Goal: Transaction & Acquisition: Purchase product/service

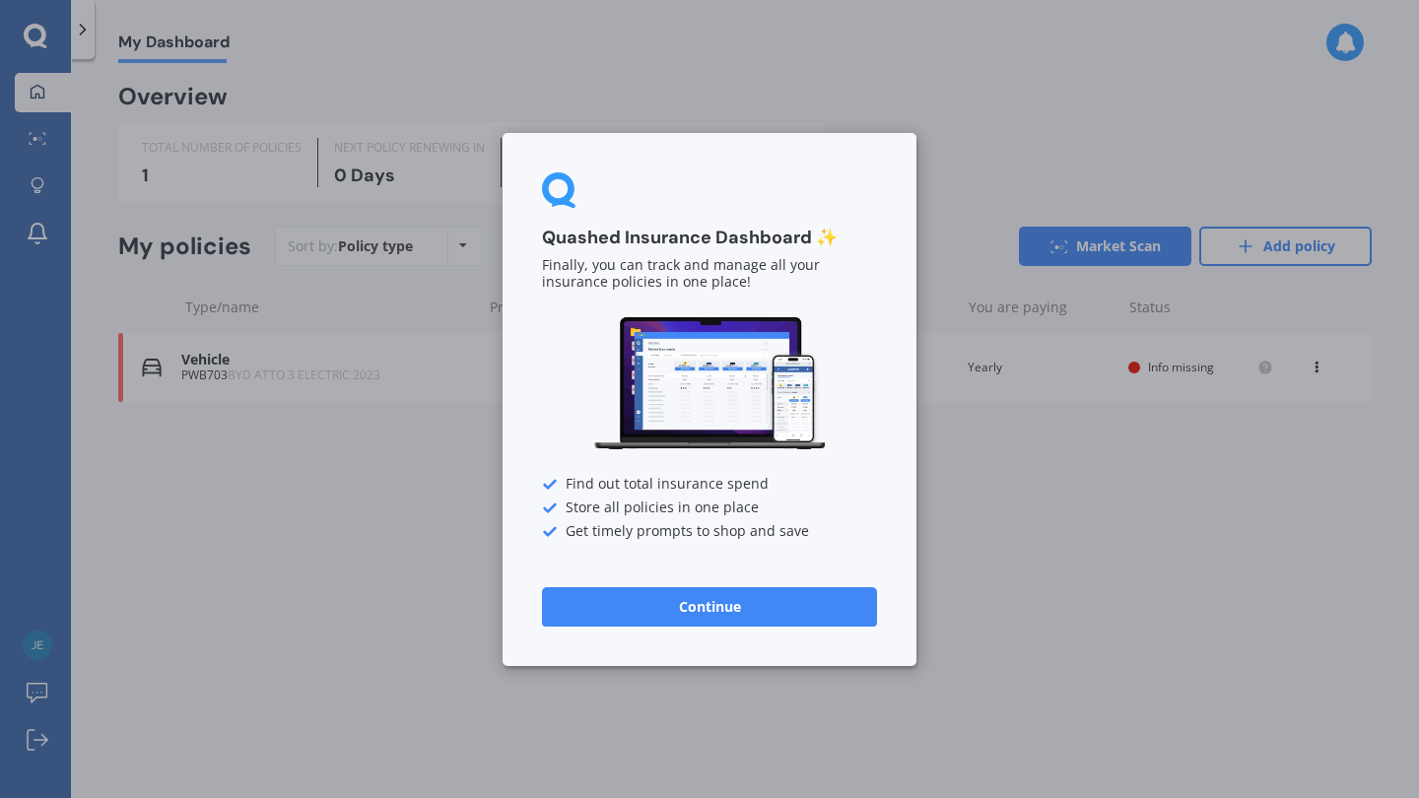
click at [715, 614] on button "Continue" at bounding box center [709, 605] width 335 height 39
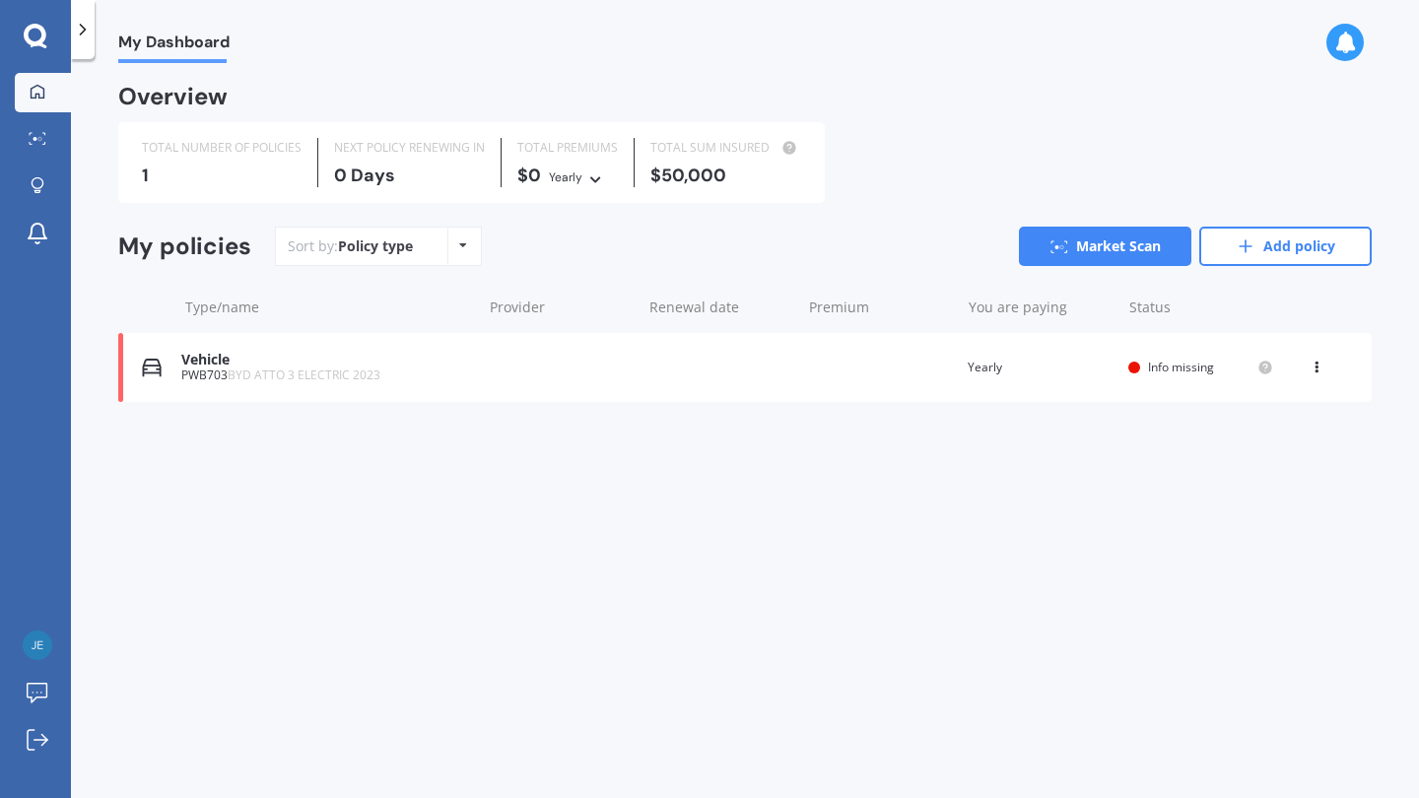
click at [44, 22] on div "My Dashboard Market Scan Explore insurance Notifications Jeremy Iles Submit fee…" at bounding box center [35, 399] width 71 height 798
click at [42, 134] on icon at bounding box center [38, 138] width 18 height 13
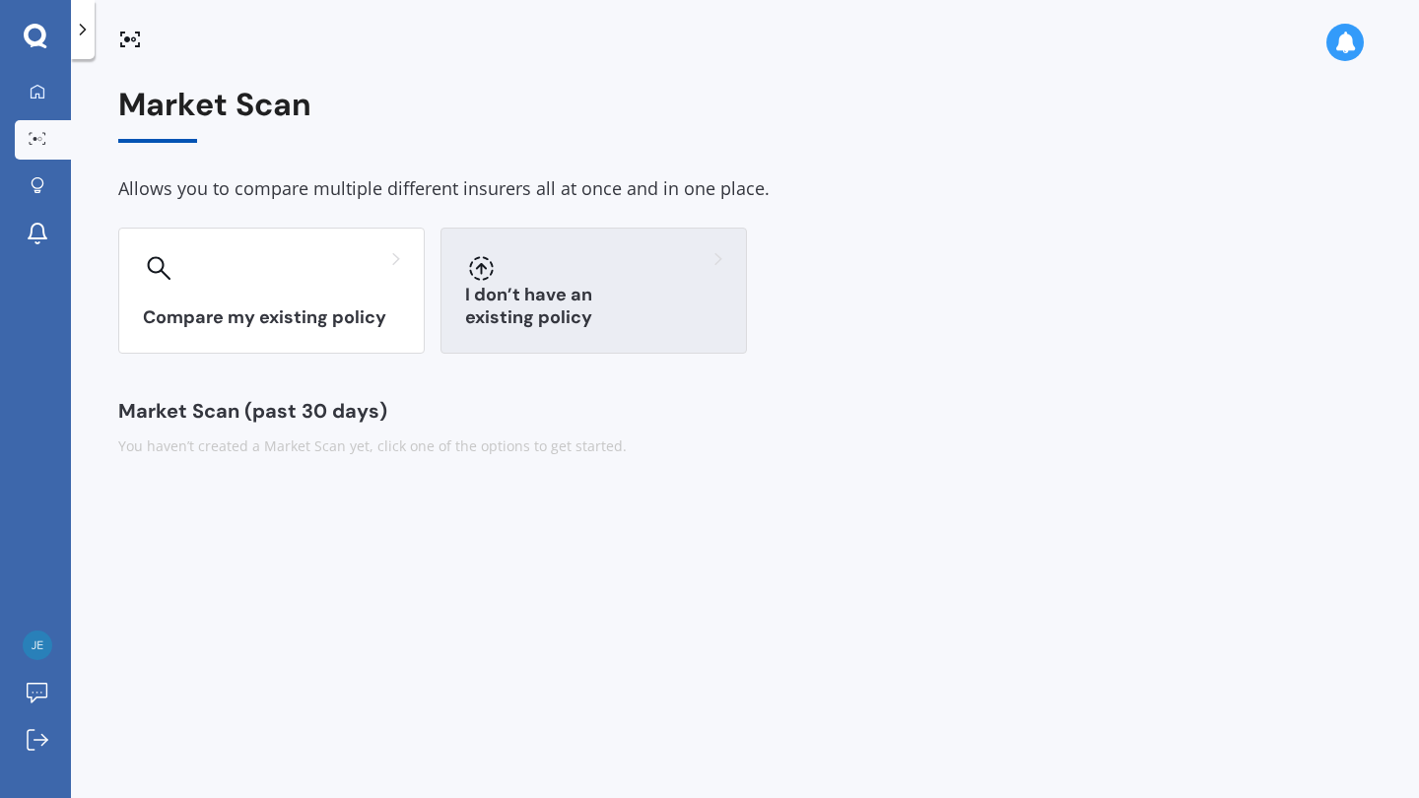
click at [614, 340] on div "I don’t have an existing policy" at bounding box center [593, 291] width 306 height 126
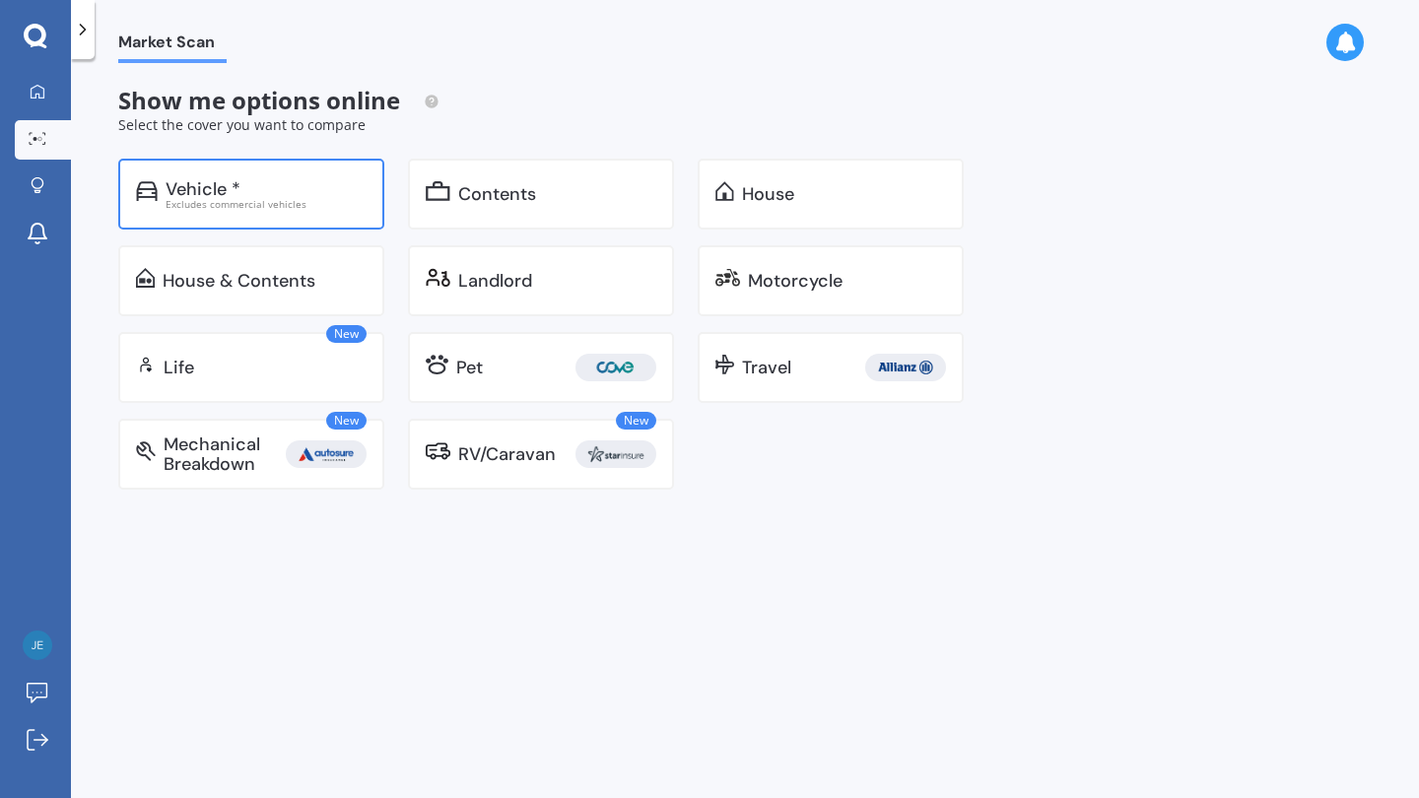
click at [309, 204] on div "Excludes commercial vehicles" at bounding box center [266, 204] width 201 height 10
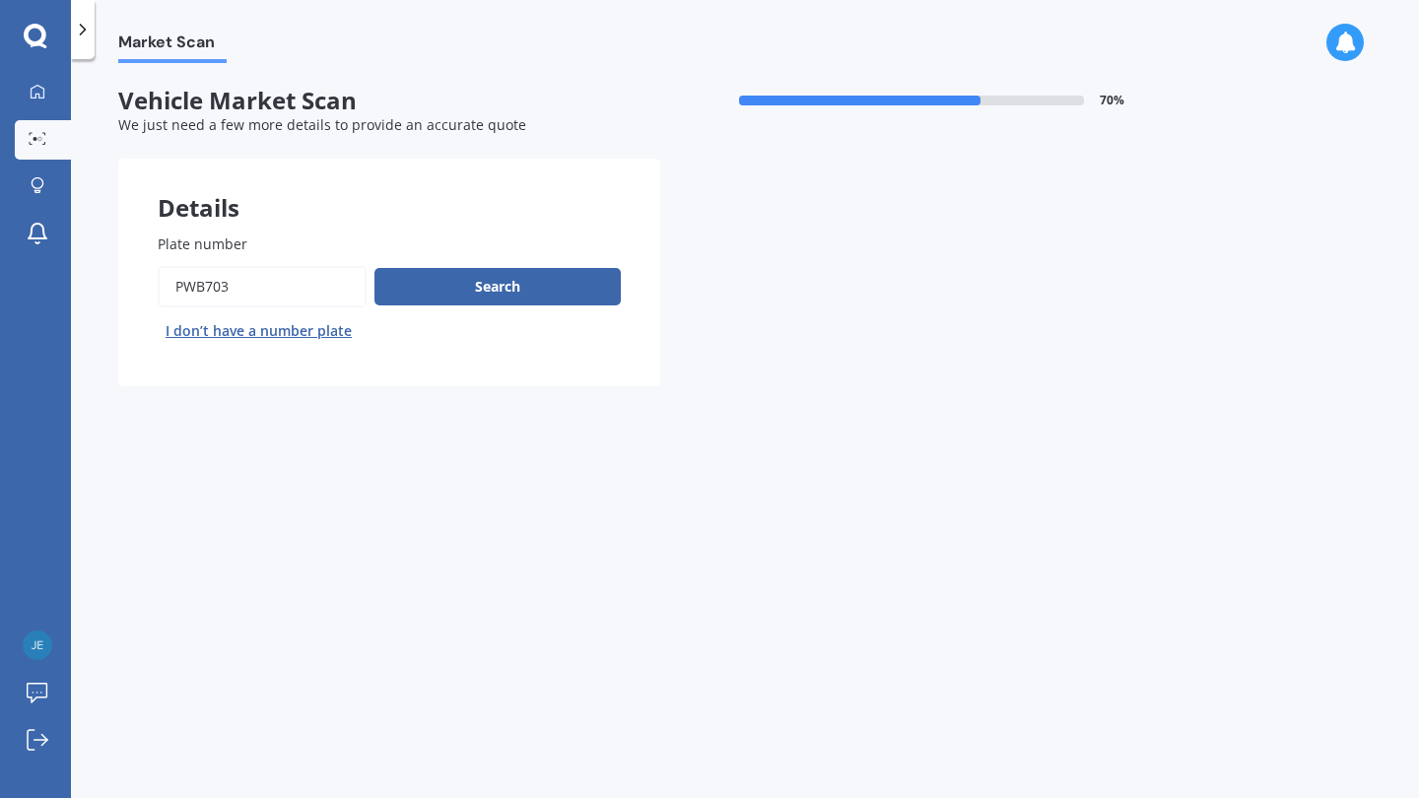
click at [286, 290] on input "Plate number" at bounding box center [262, 286] width 209 height 41
type input "NYG347"
click at [432, 280] on button "Search" at bounding box center [497, 286] width 246 height 37
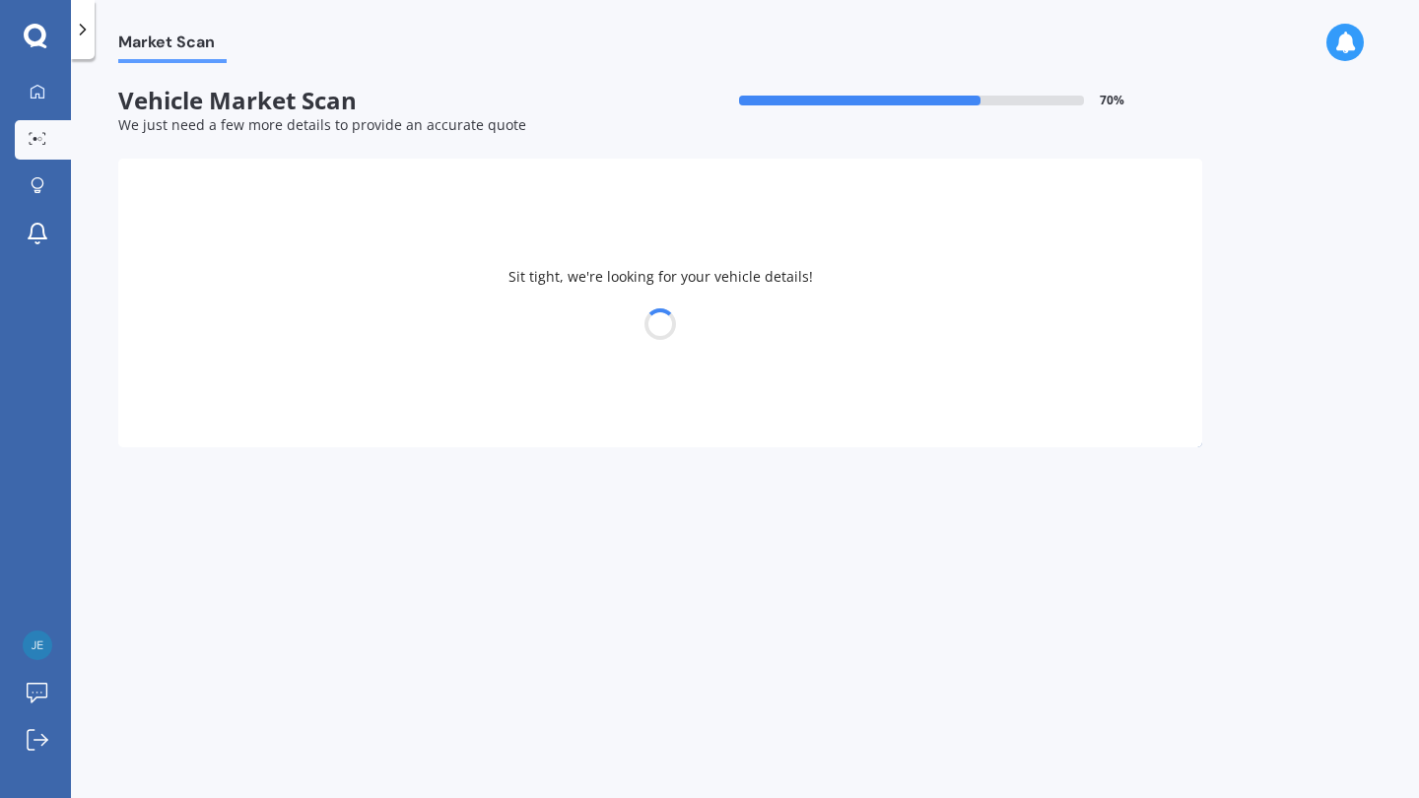
select select "AUDI"
select select "E-TRON"
select select "31"
select select "10"
select select "1991"
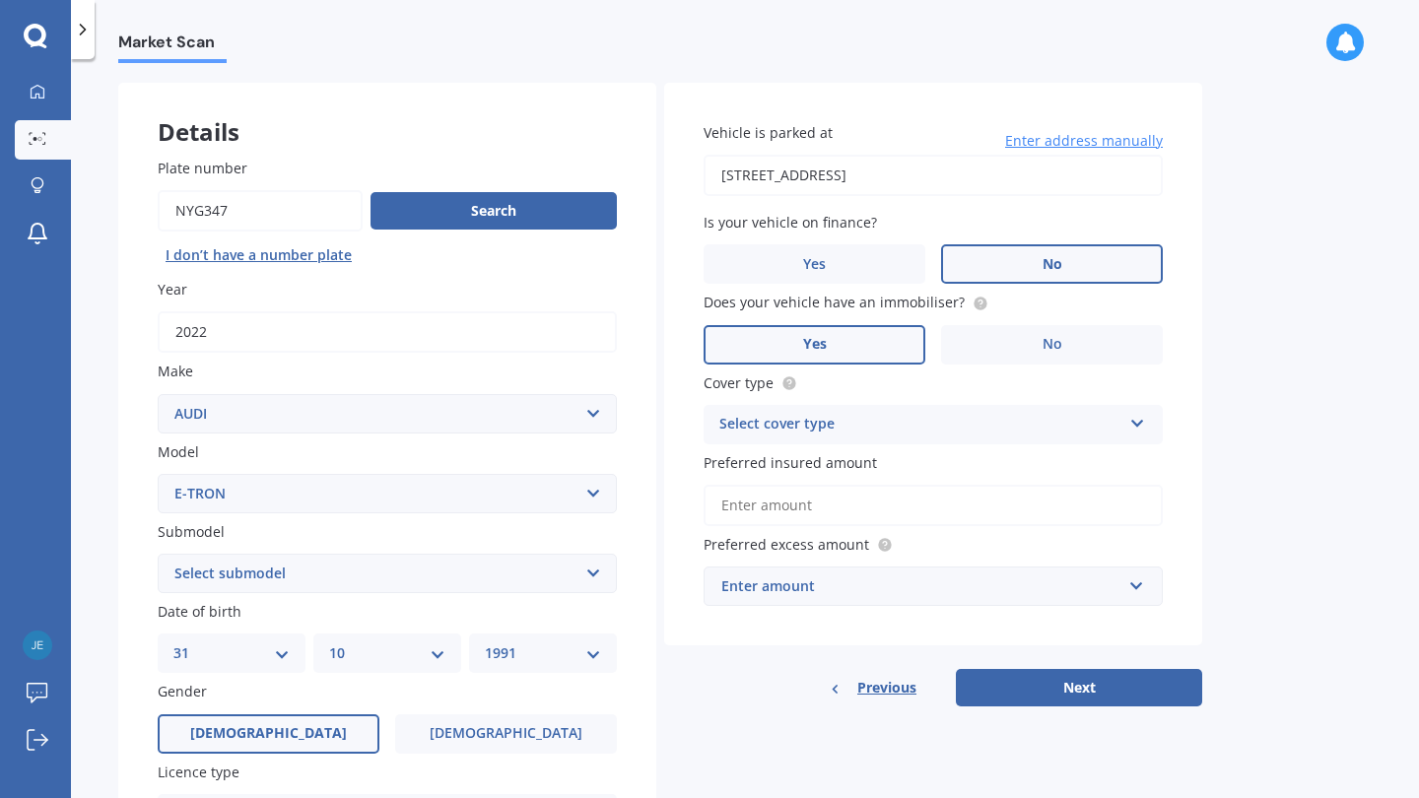
scroll to position [88, 0]
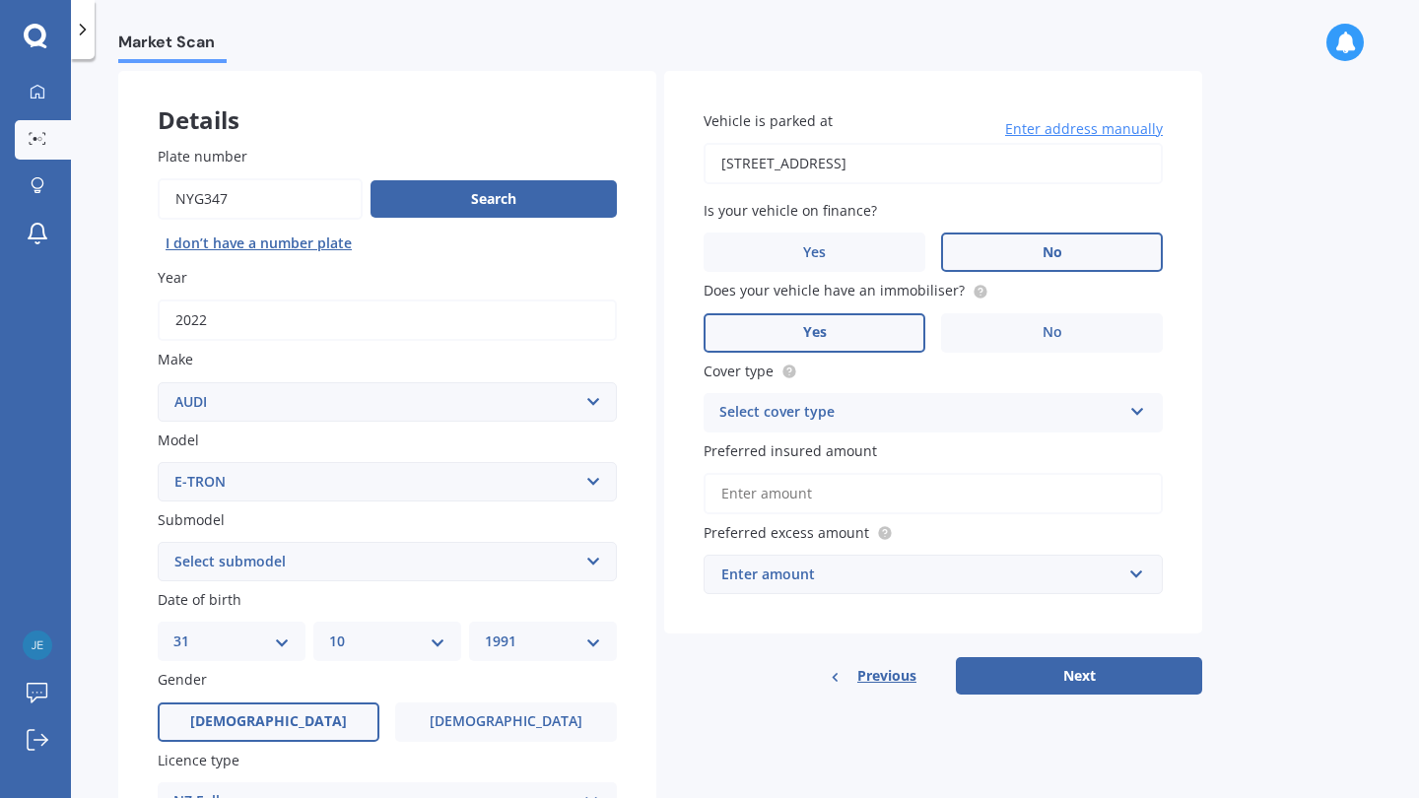
click at [932, 409] on div "Select cover type" at bounding box center [920, 413] width 402 height 24
click at [919, 460] on div "Comprehensive" at bounding box center [932, 450] width 457 height 35
click at [884, 570] on div "Enter amount" at bounding box center [921, 575] width 400 height 22
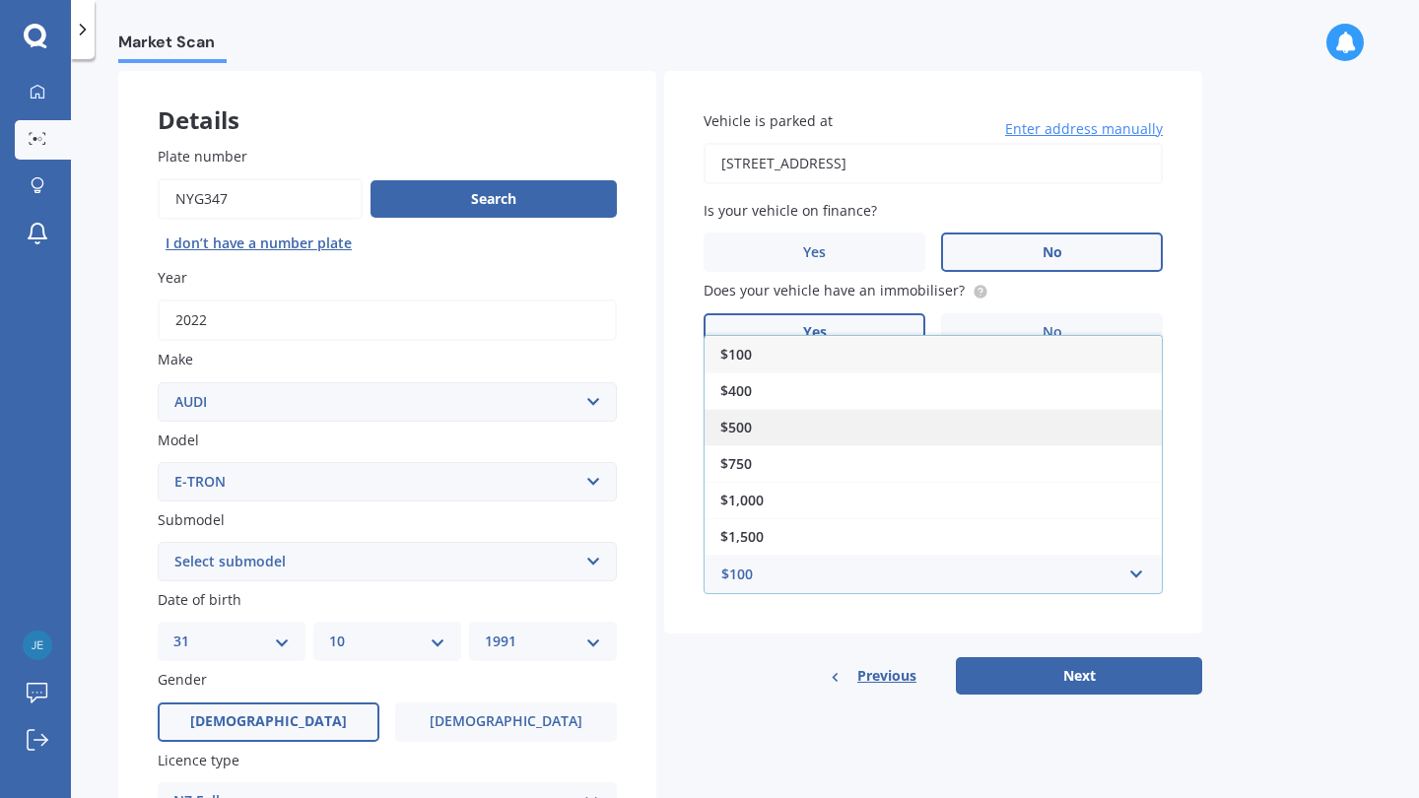
click at [798, 409] on div "$500" at bounding box center [932, 427] width 457 height 36
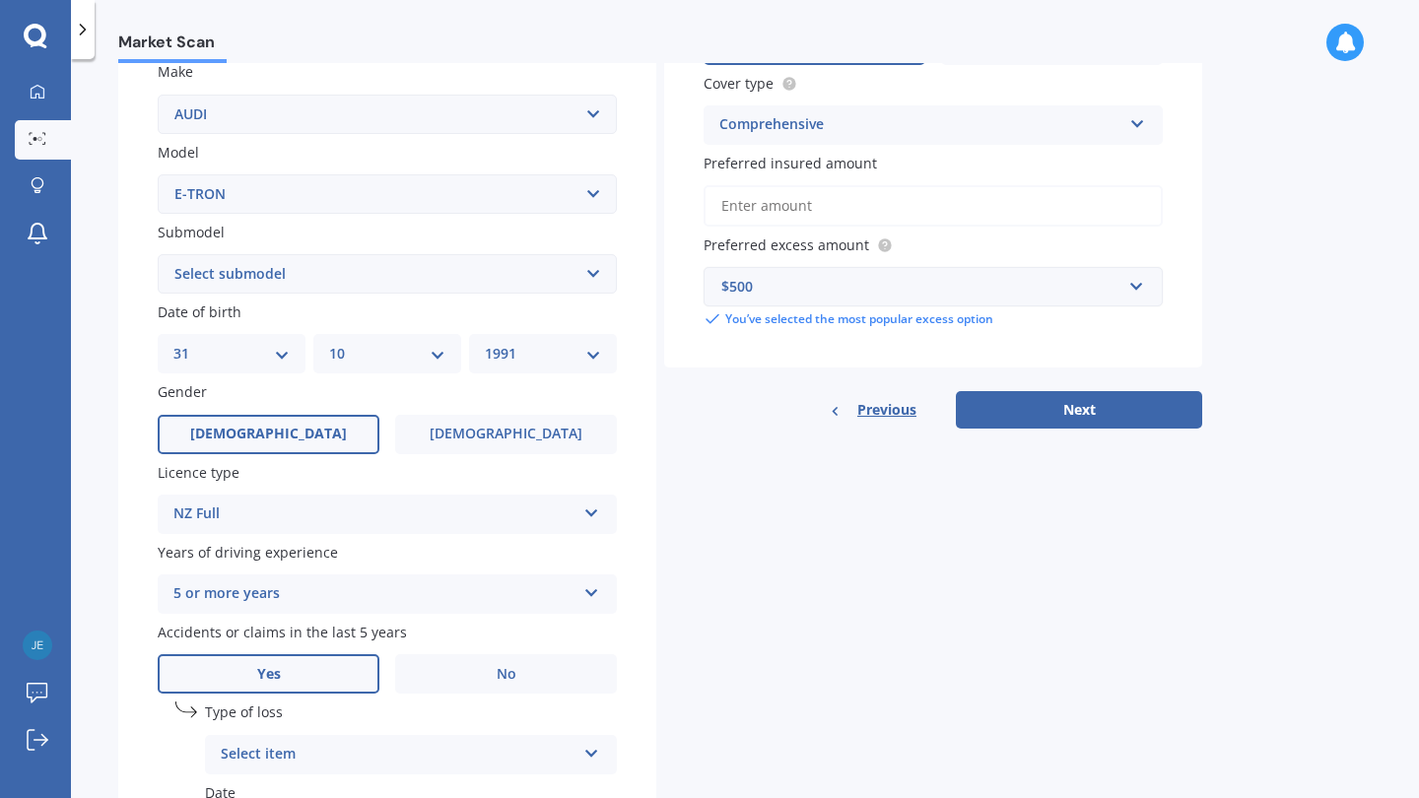
scroll to position [386, 0]
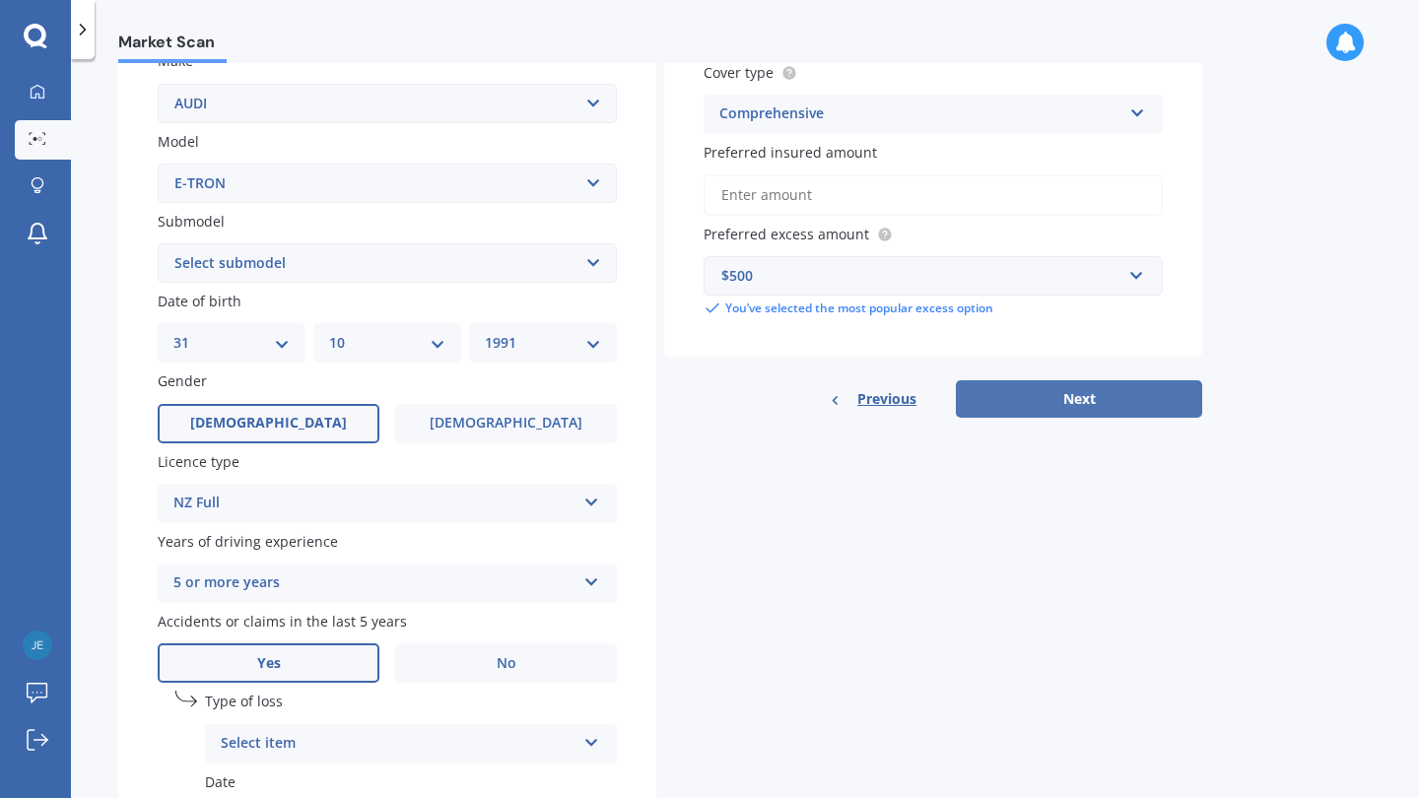
click at [1085, 380] on button "Next" at bounding box center [1079, 398] width 246 height 37
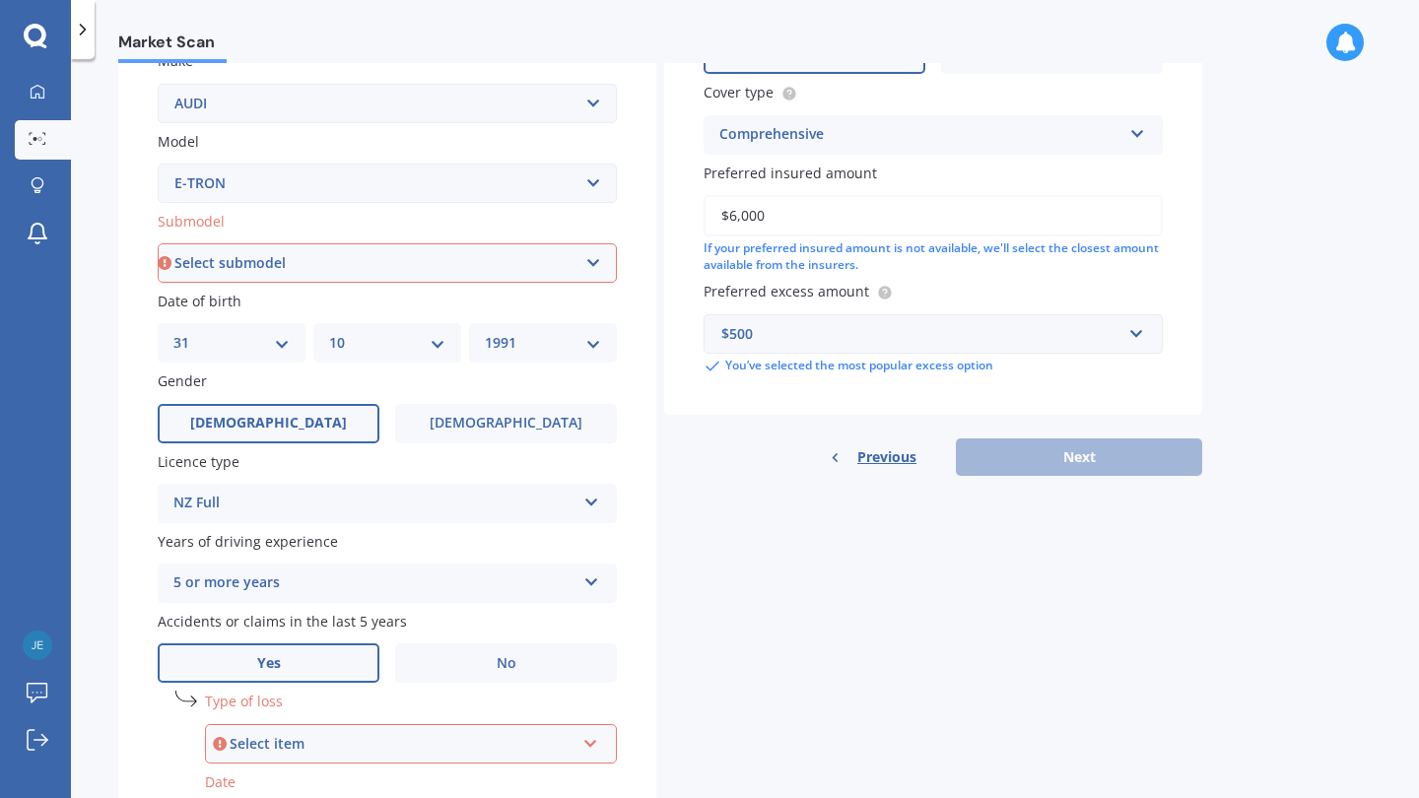
type input "$60,000"
click at [1075, 742] on div "Details Plate number Search I don’t have a number plate Year 2022 Make Select m…" at bounding box center [660, 354] width 1084 height 1164
click at [379, 724] on div "Select item At fault accident Not at fault accident" at bounding box center [411, 743] width 412 height 39
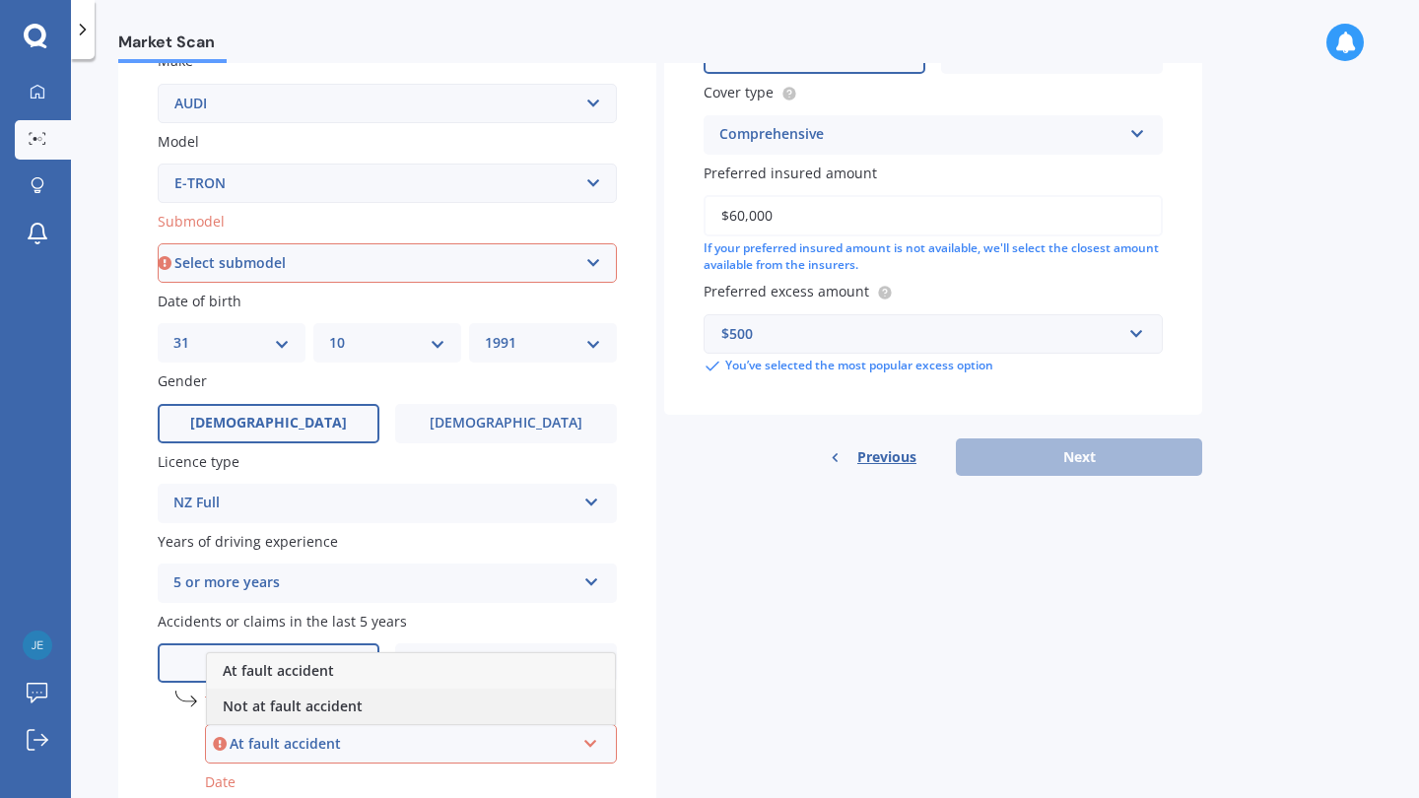
click at [371, 696] on div "Not at fault accident" at bounding box center [411, 706] width 408 height 35
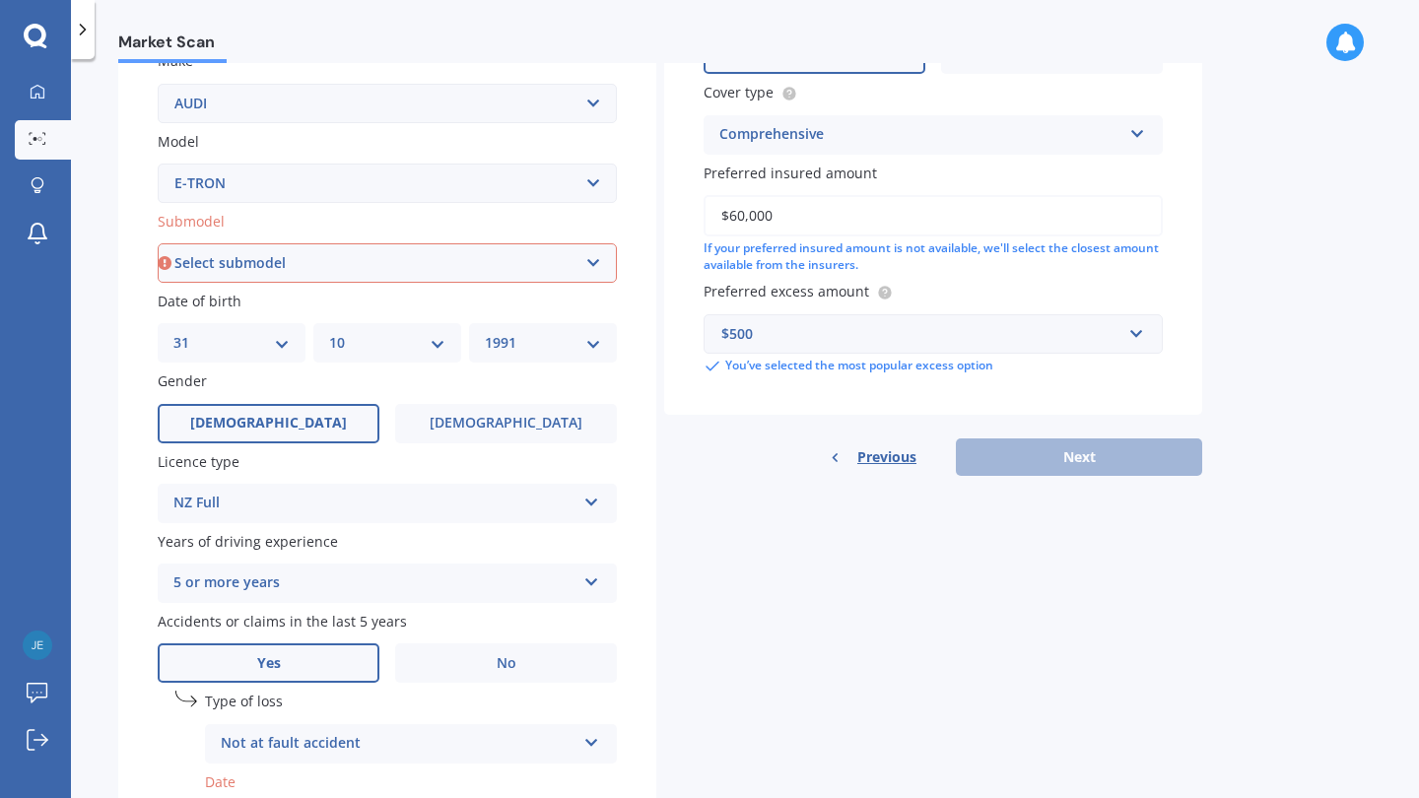
click at [753, 715] on div "Details Plate number Search I don’t have a number plate Year 2022 Make Select m…" at bounding box center [660, 354] width 1084 height 1164
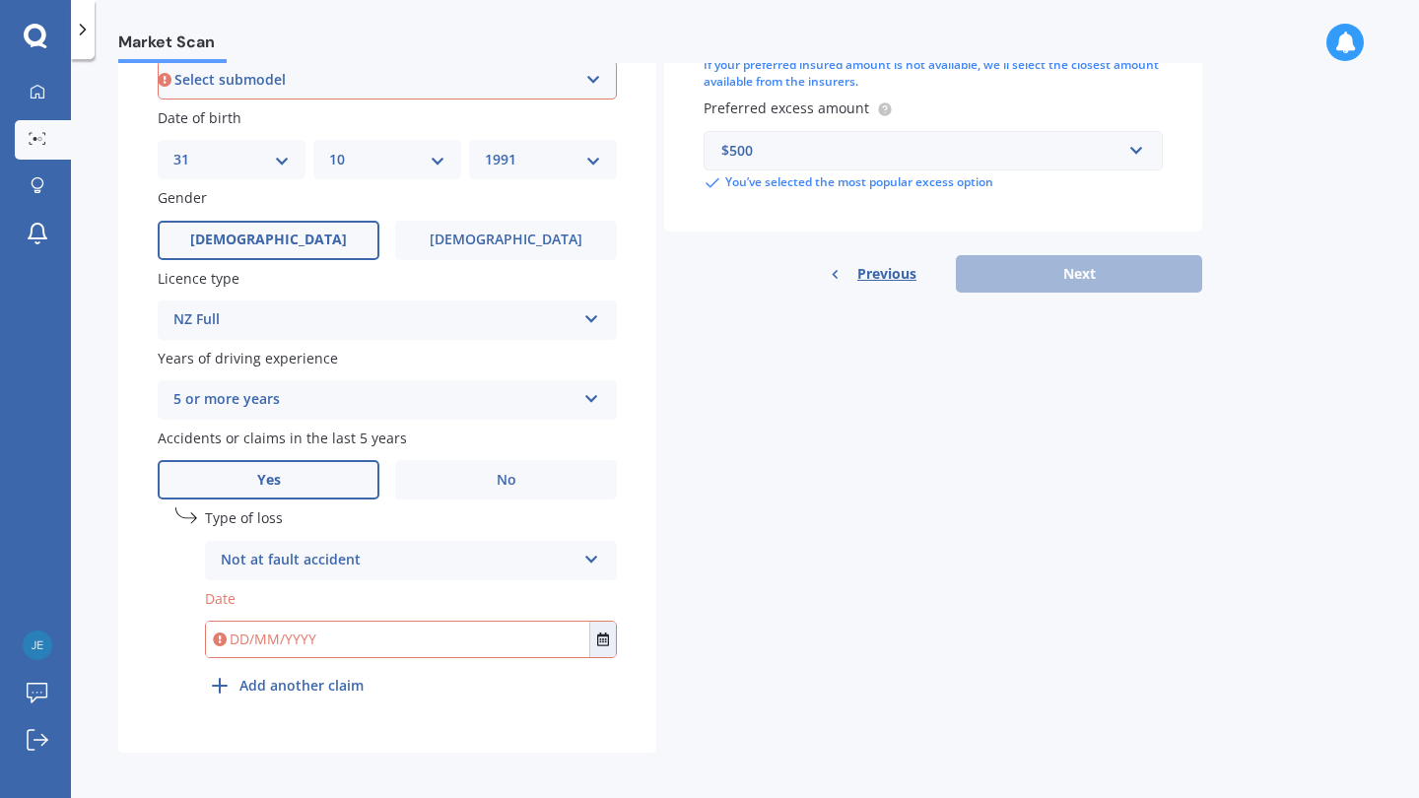
scroll to position [566, 0]
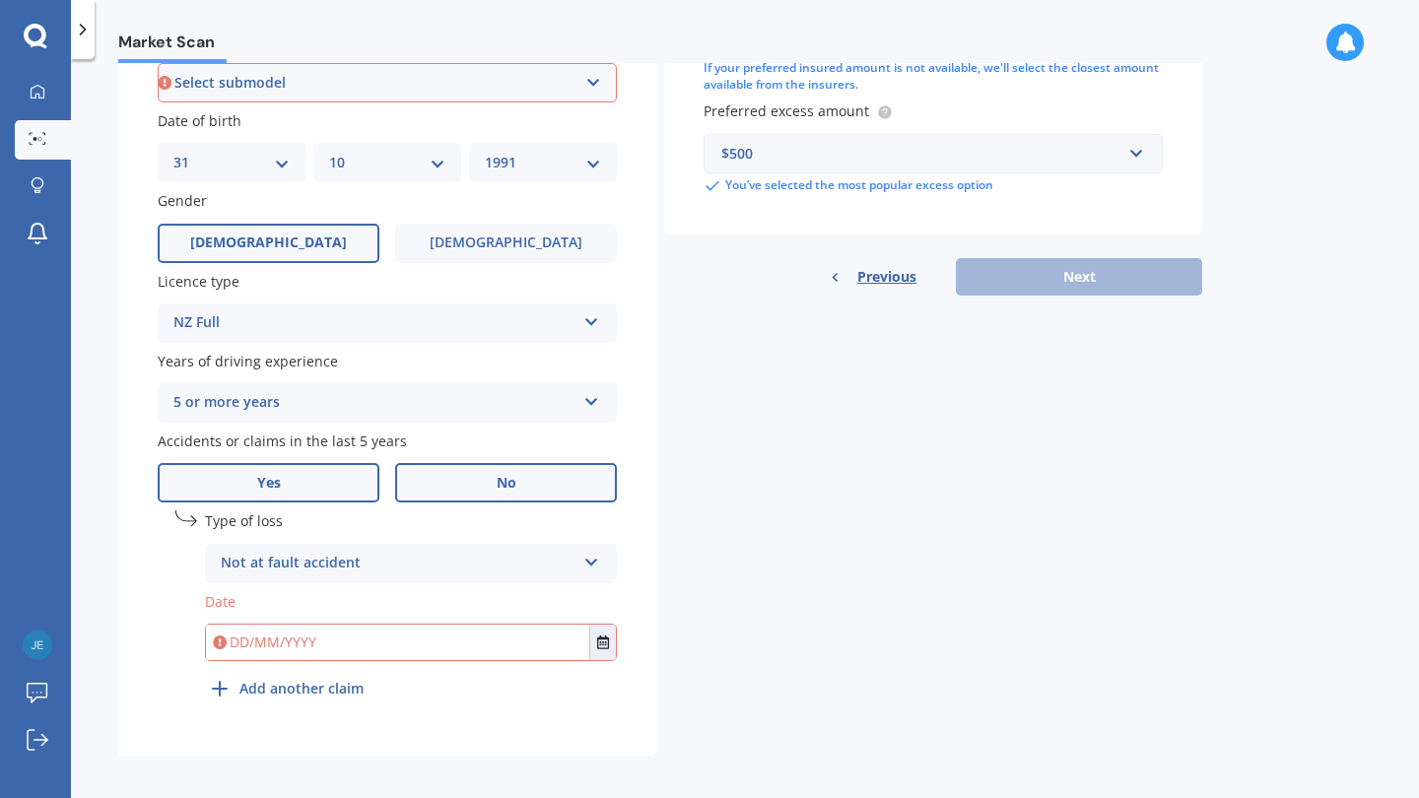
click at [471, 486] on label "No" at bounding box center [506, 482] width 222 height 39
click at [0, 0] on input "No" at bounding box center [0, 0] width 0 height 0
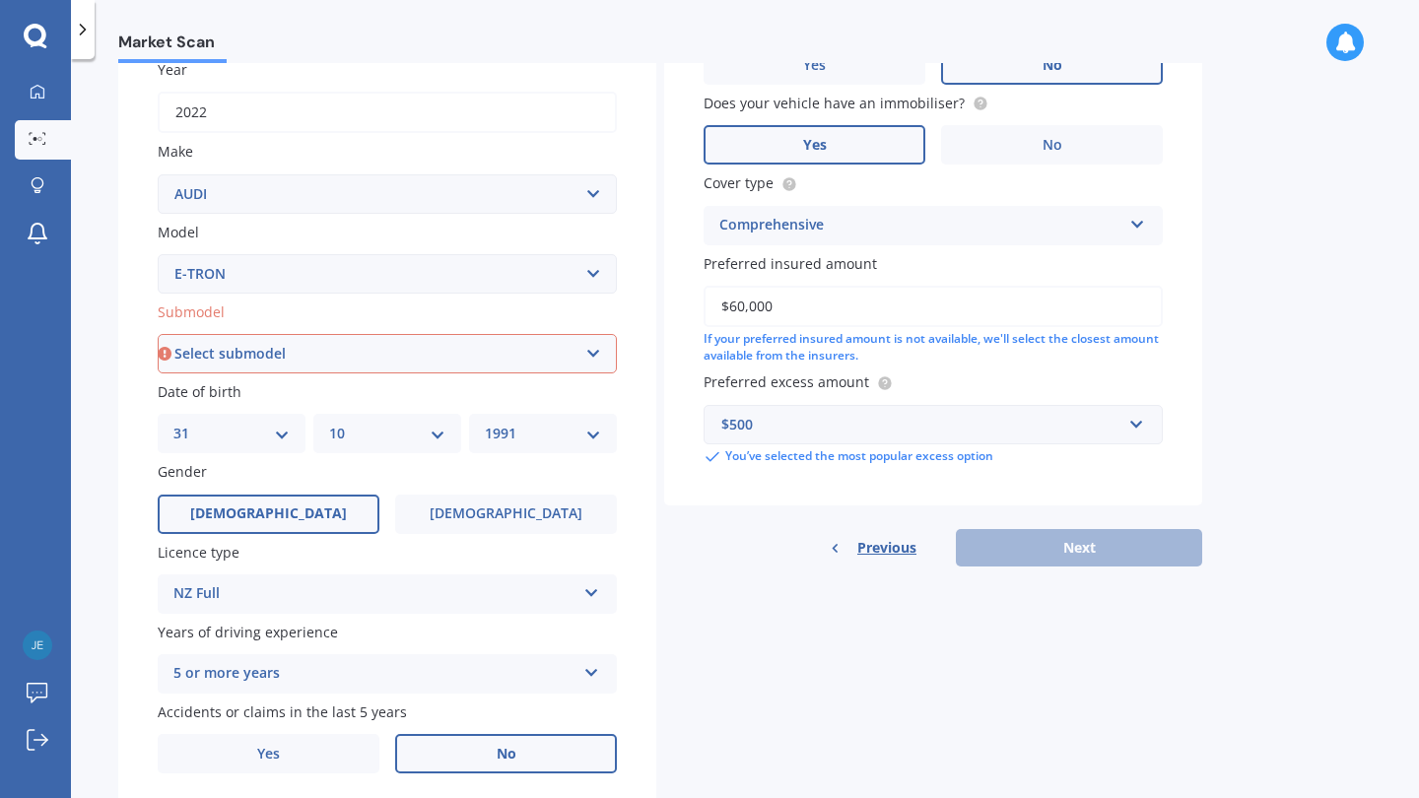
scroll to position [294, 0]
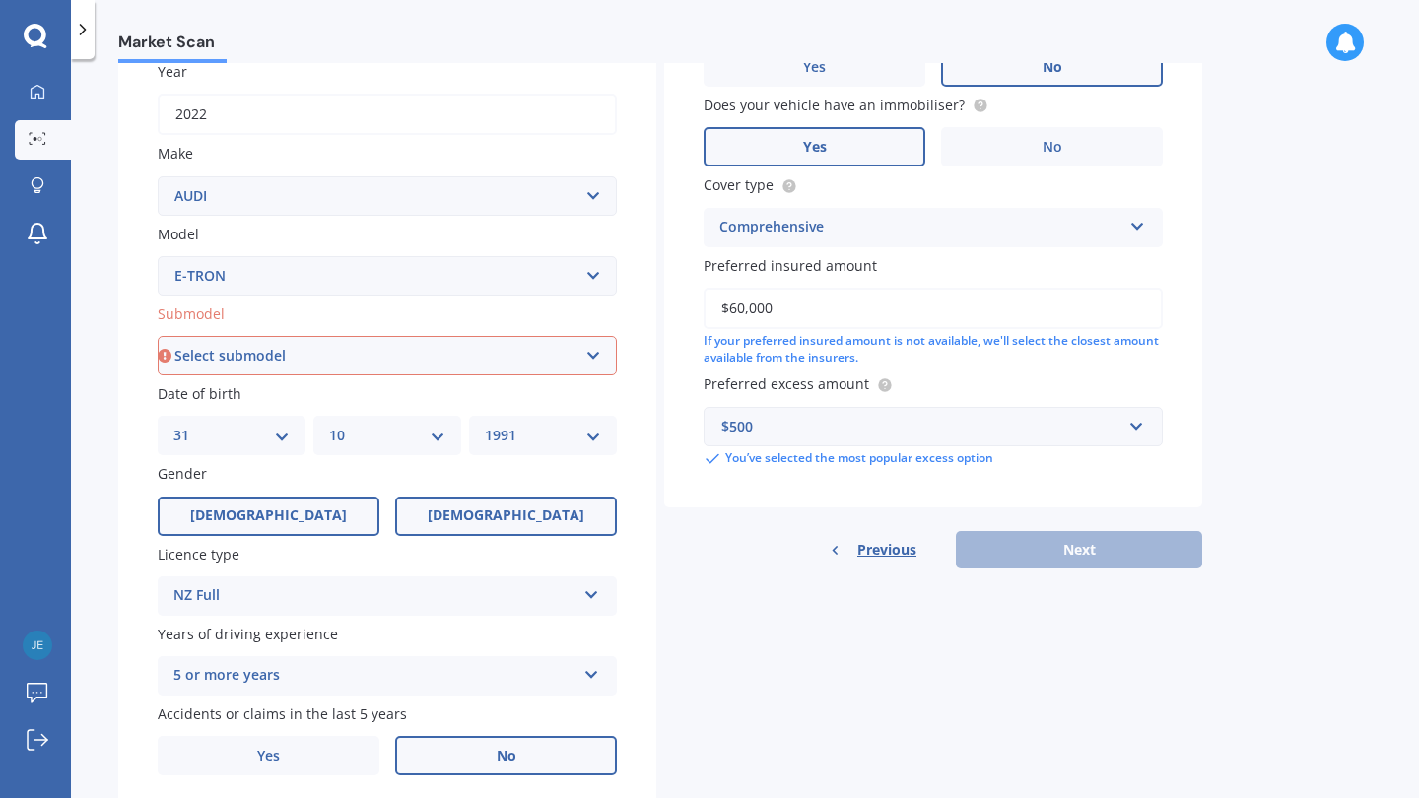
click at [469, 516] on label "Female" at bounding box center [506, 516] width 222 height 39
click at [0, 0] on input "Female" at bounding box center [0, 0] width 0 height 0
select select "21"
click at [409, 444] on div "MM 01 02 03 04 05 06 07 08 09 10 11 12" at bounding box center [387, 435] width 148 height 39
select select "03"
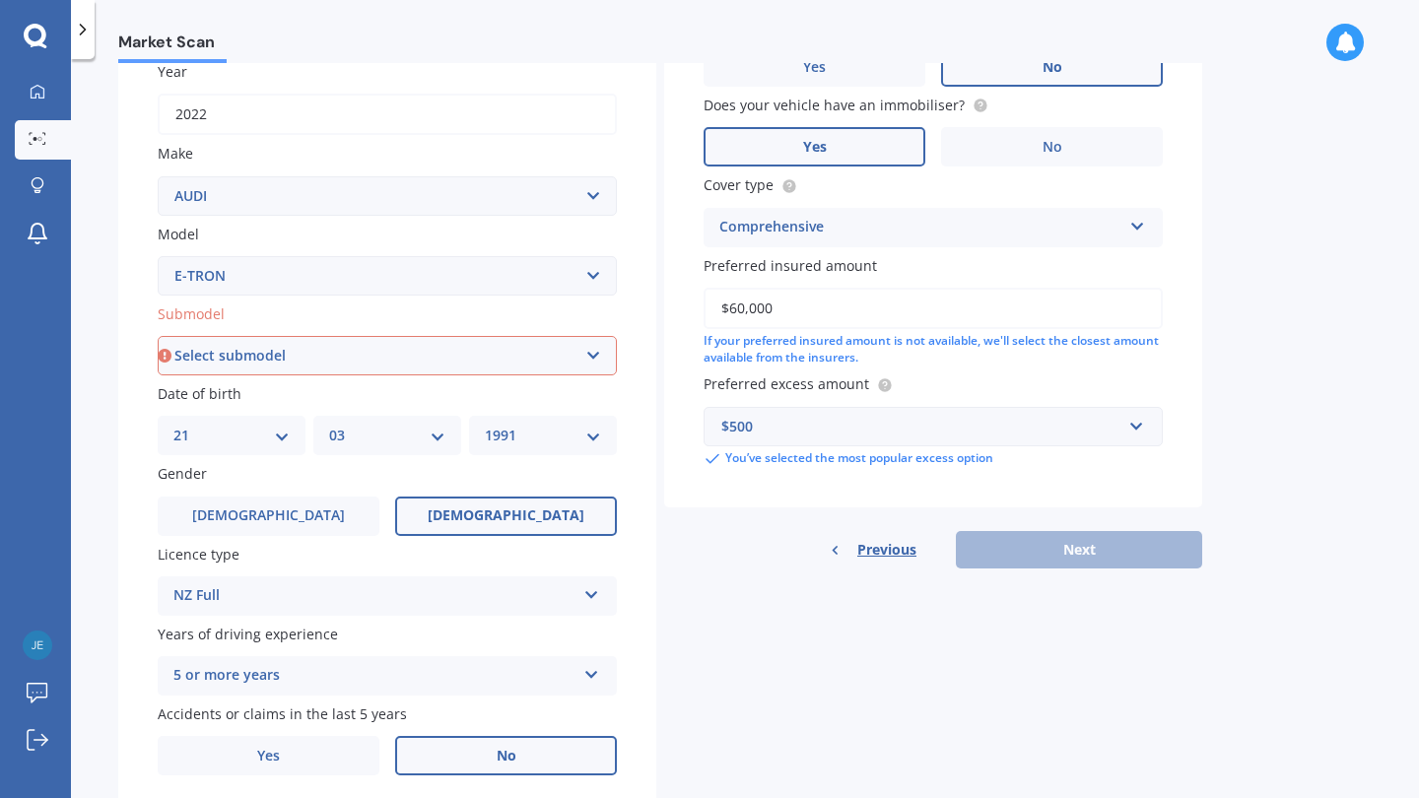
select select "1990"
select select "300KW/EV/4WD/AT"
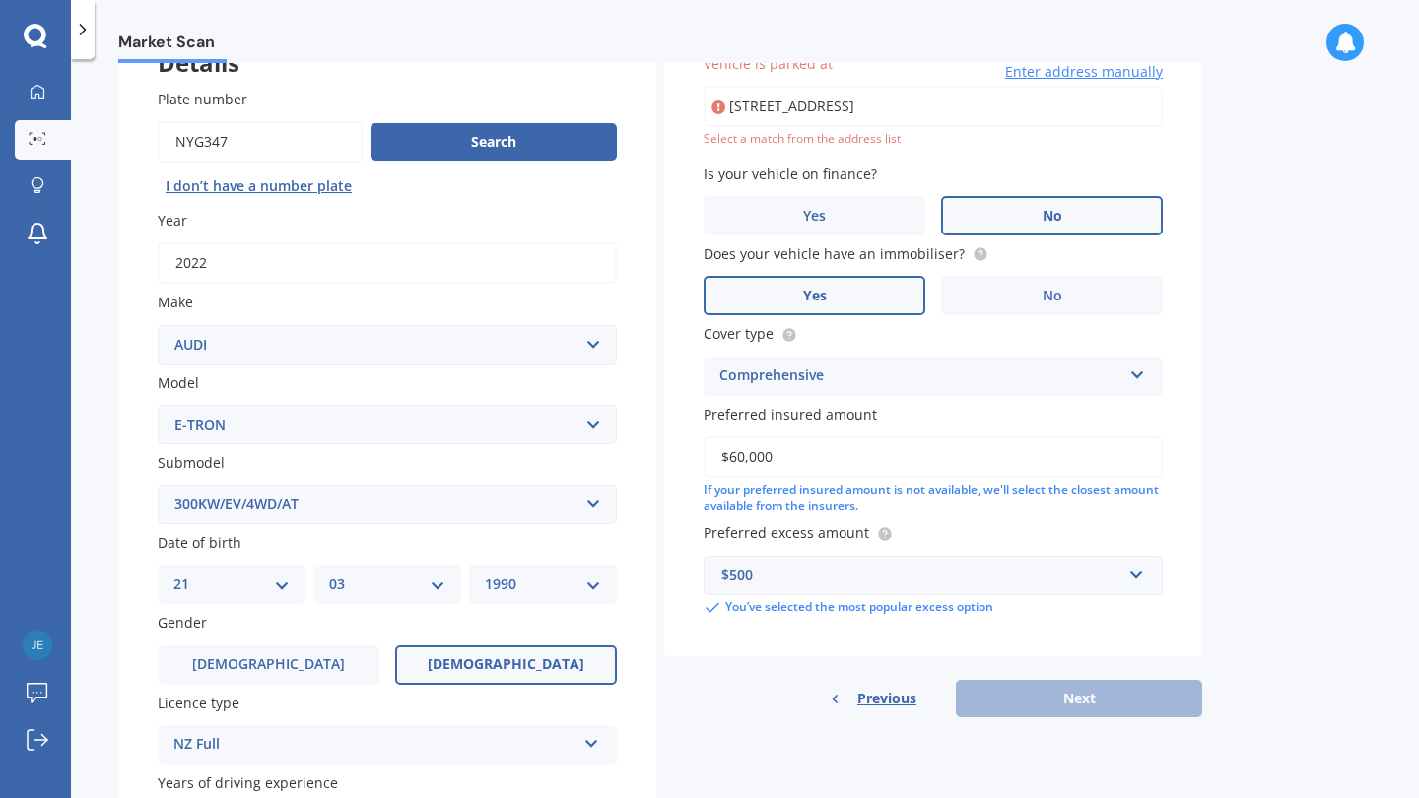
scroll to position [133, 0]
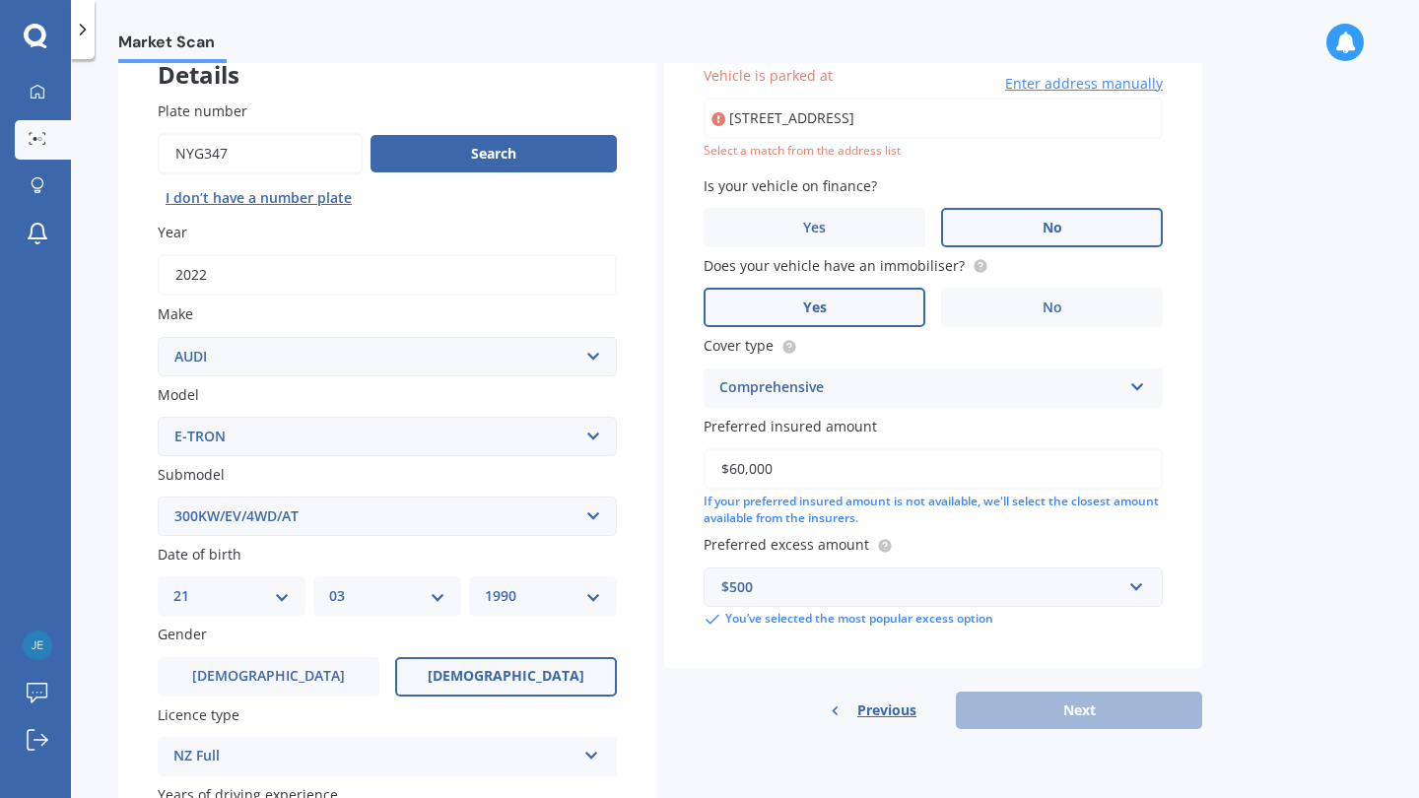
type input "18 Francesco Drive, Papakura, Karaka 2113"
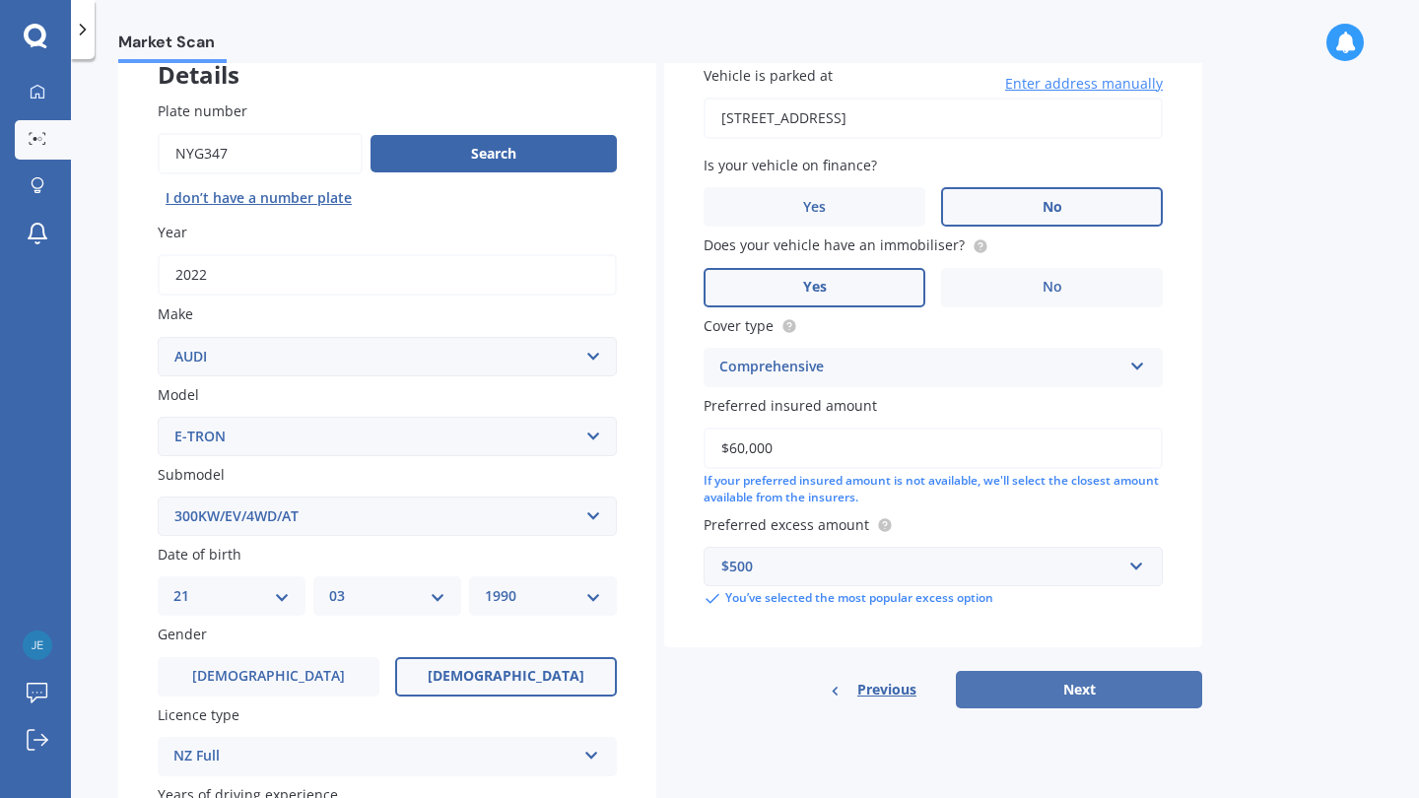
click at [1097, 675] on button "Next" at bounding box center [1079, 689] width 246 height 37
select select "21"
select select "03"
select select "1990"
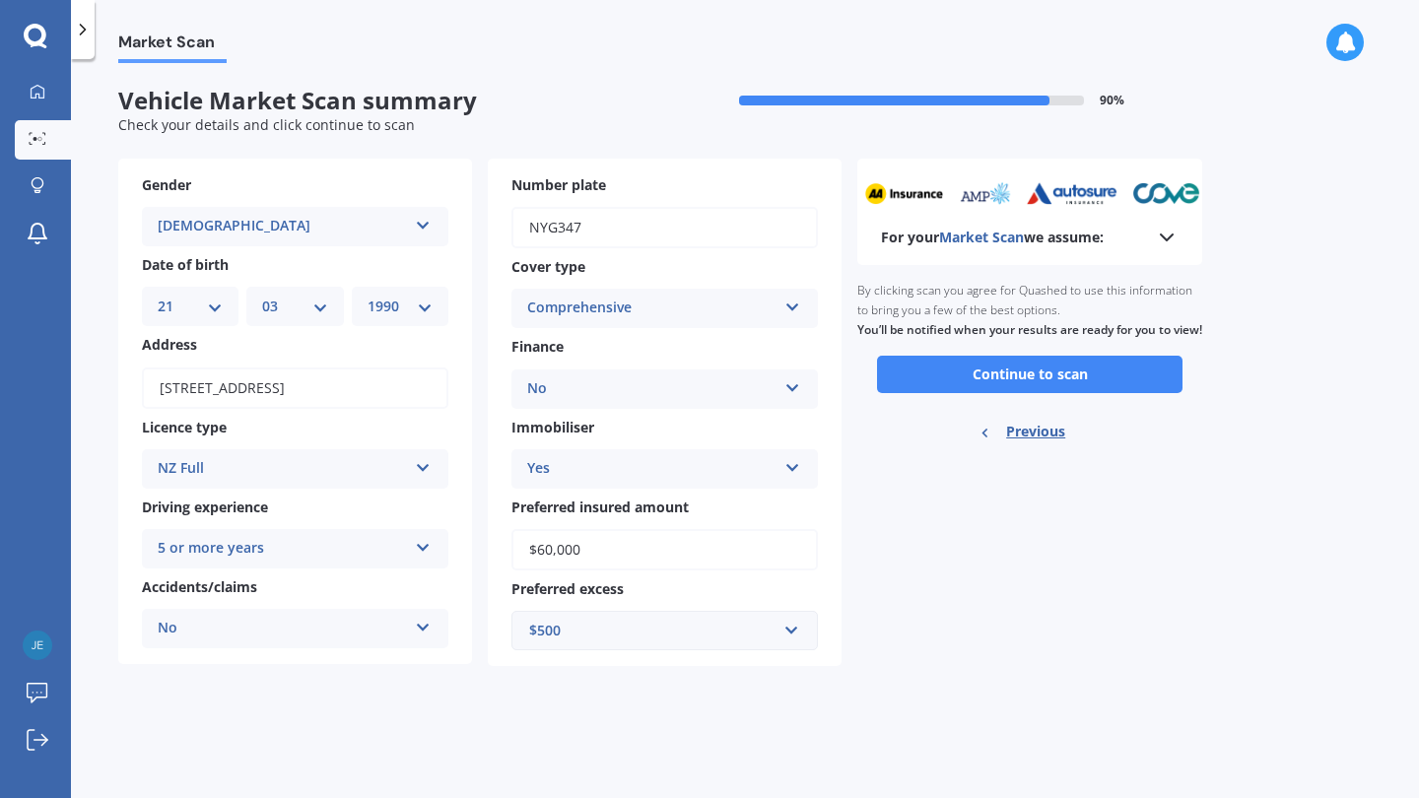
scroll to position [0, 0]
click at [1033, 391] on button "Continue to scan" at bounding box center [1029, 374] width 305 height 37
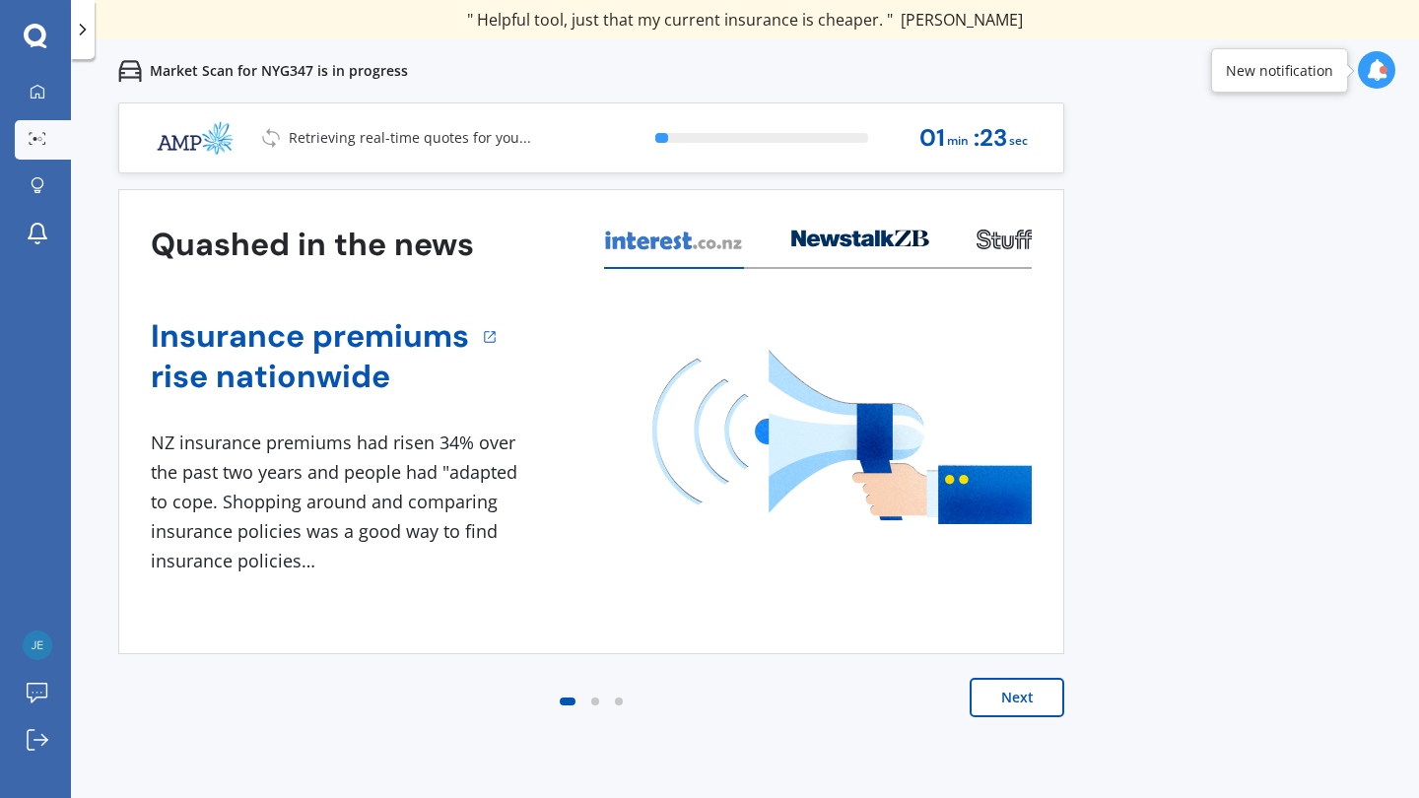
click at [1009, 704] on button "Next" at bounding box center [1016, 697] width 95 height 39
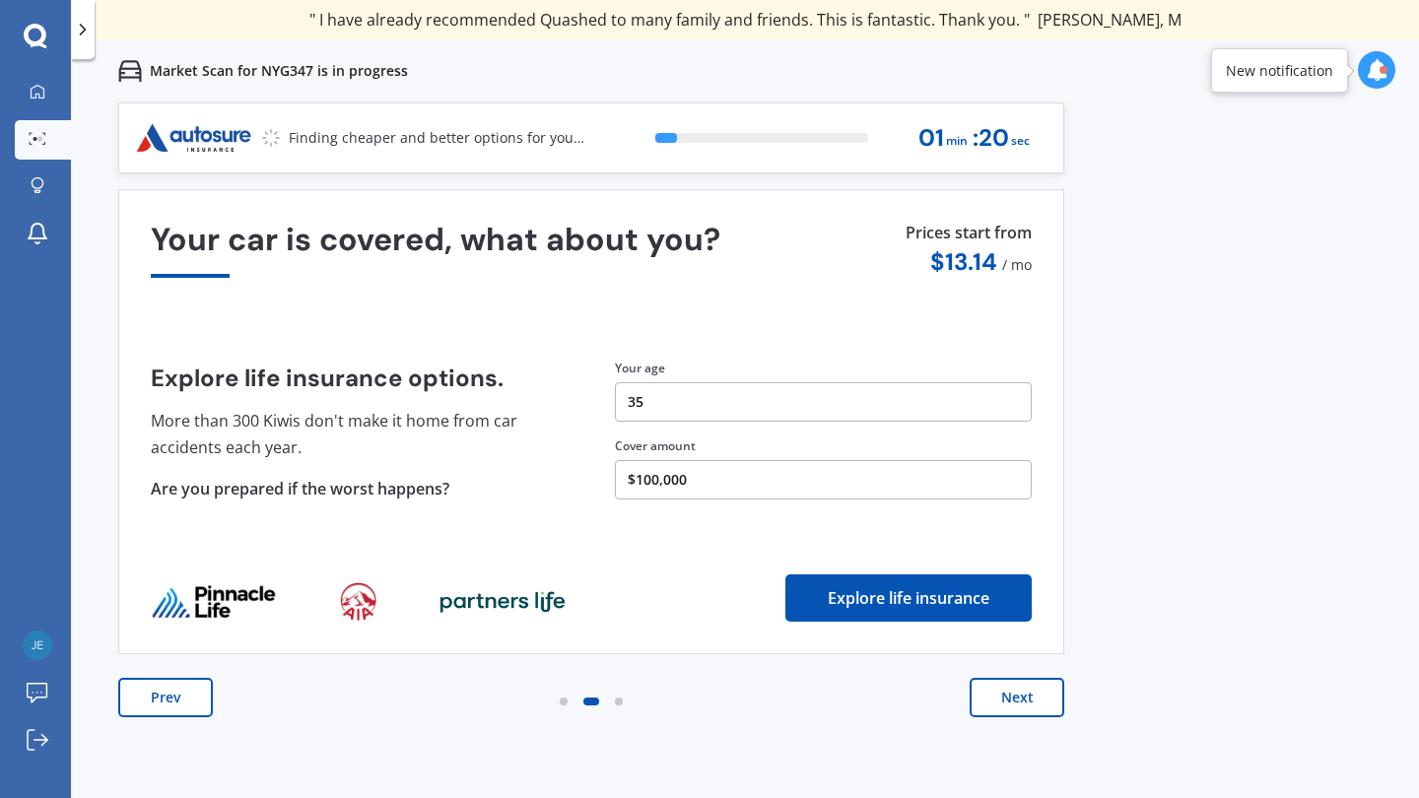
click at [1009, 704] on button "Next" at bounding box center [1016, 697] width 95 height 39
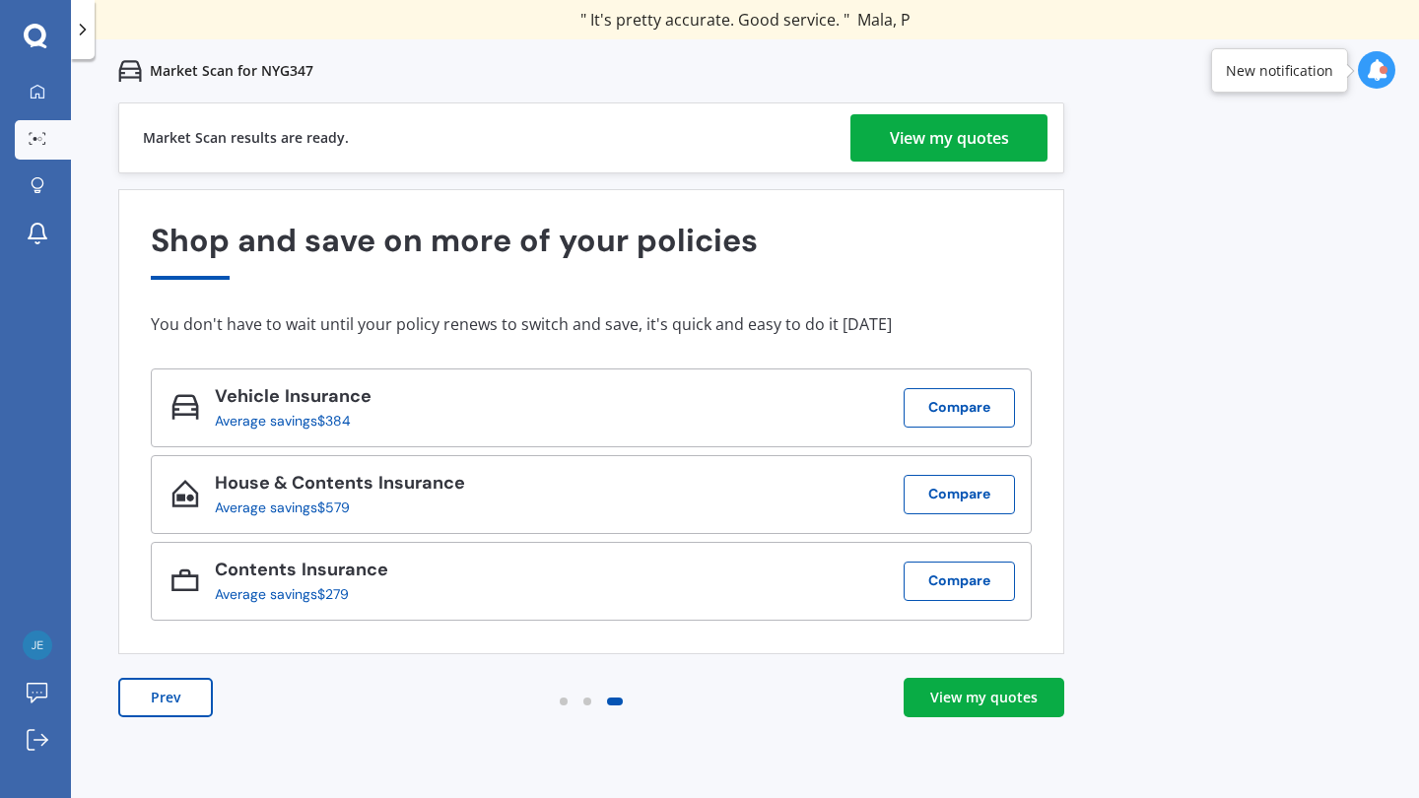
click at [967, 701] on div "View my quotes" at bounding box center [983, 698] width 107 height 20
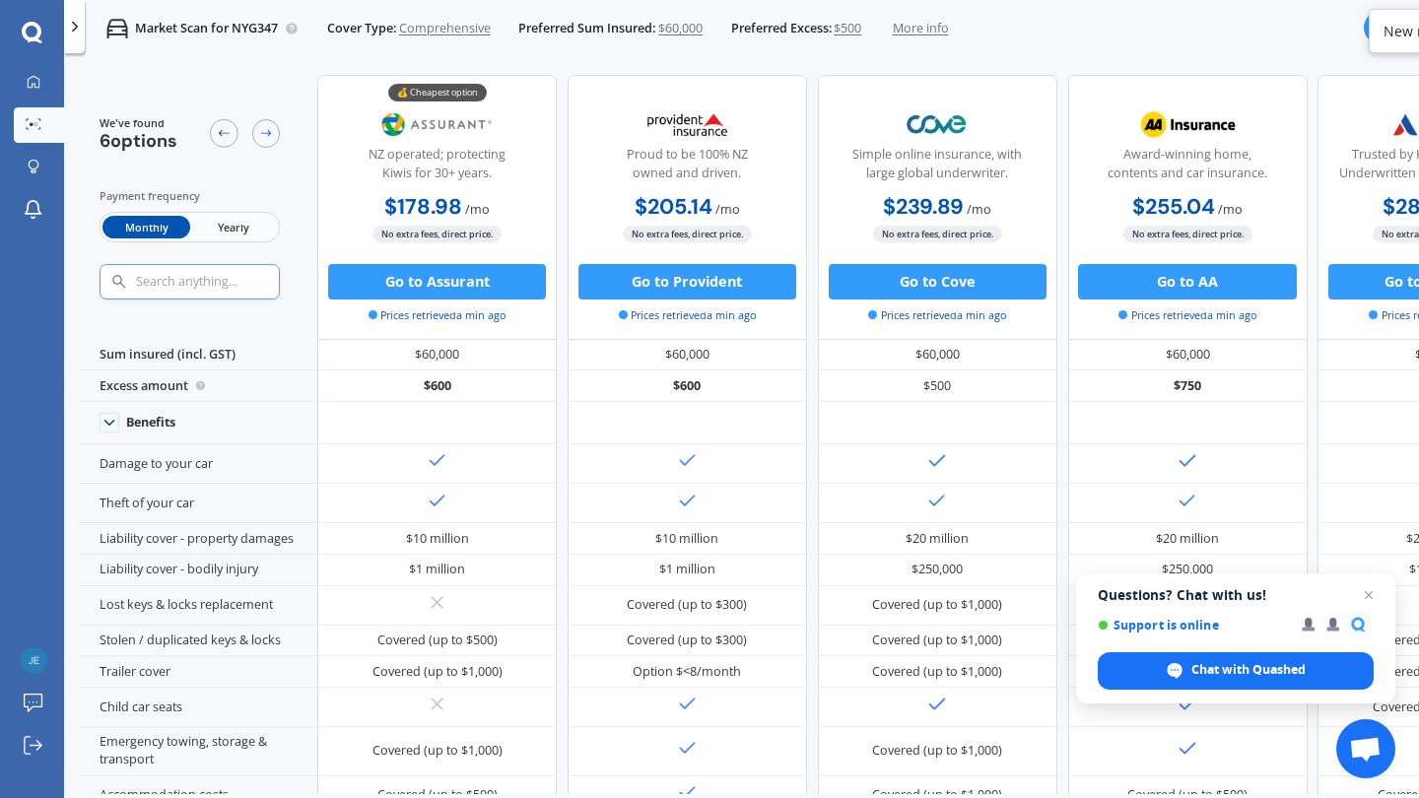
click at [221, 222] on span "Yearly" at bounding box center [233, 227] width 87 height 23
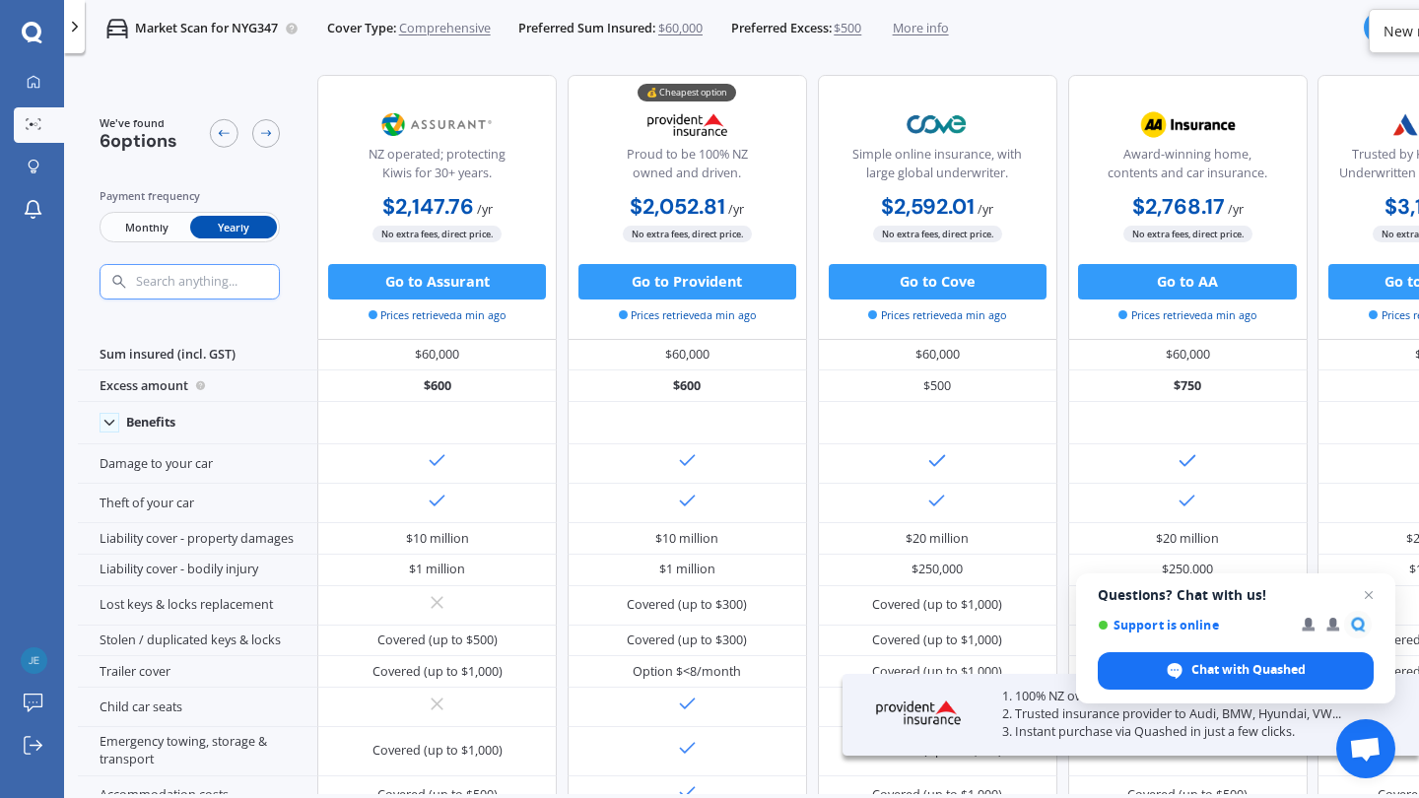
click at [164, 230] on span "Monthly" at bounding box center [145, 227] width 87 height 23
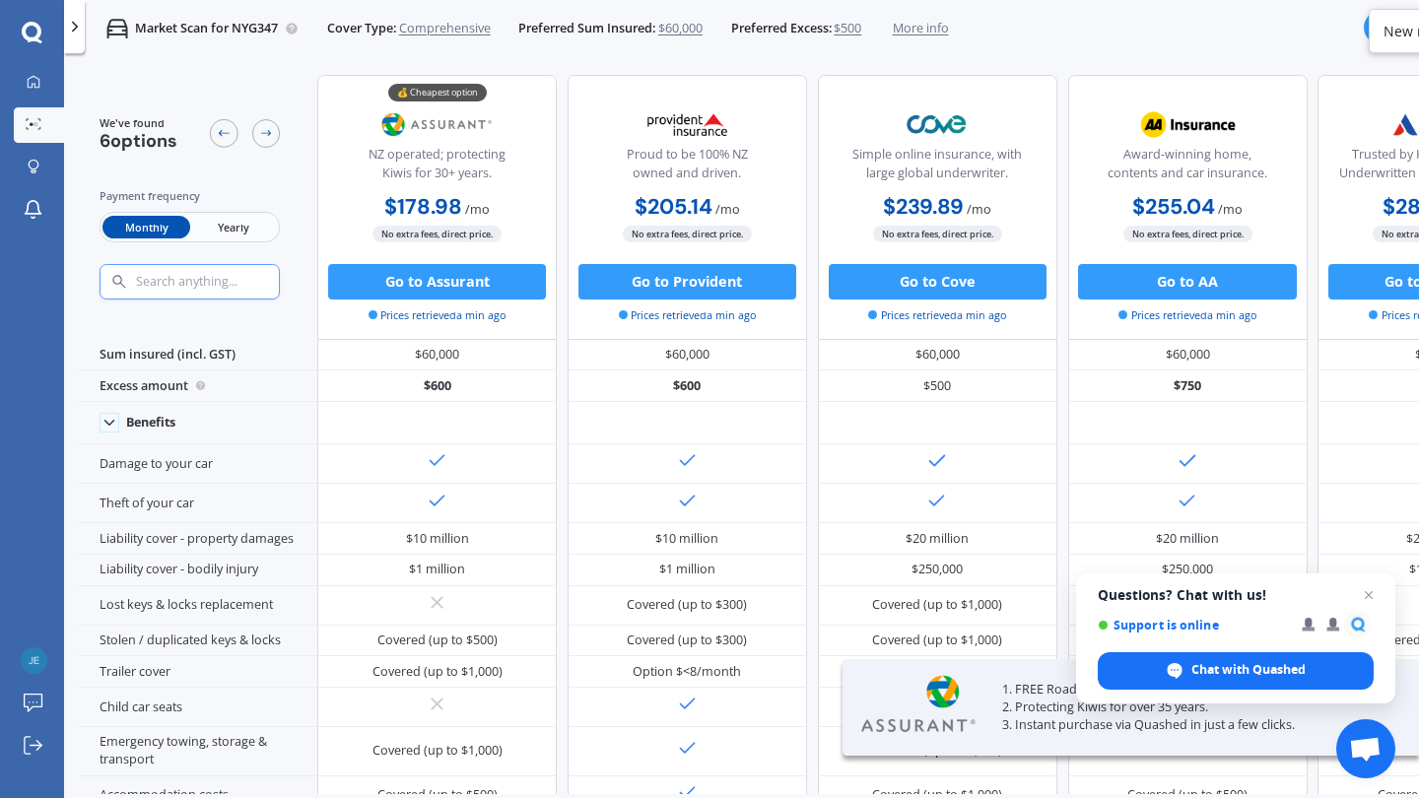
click at [256, 230] on span "Yearly" at bounding box center [233, 227] width 87 height 23
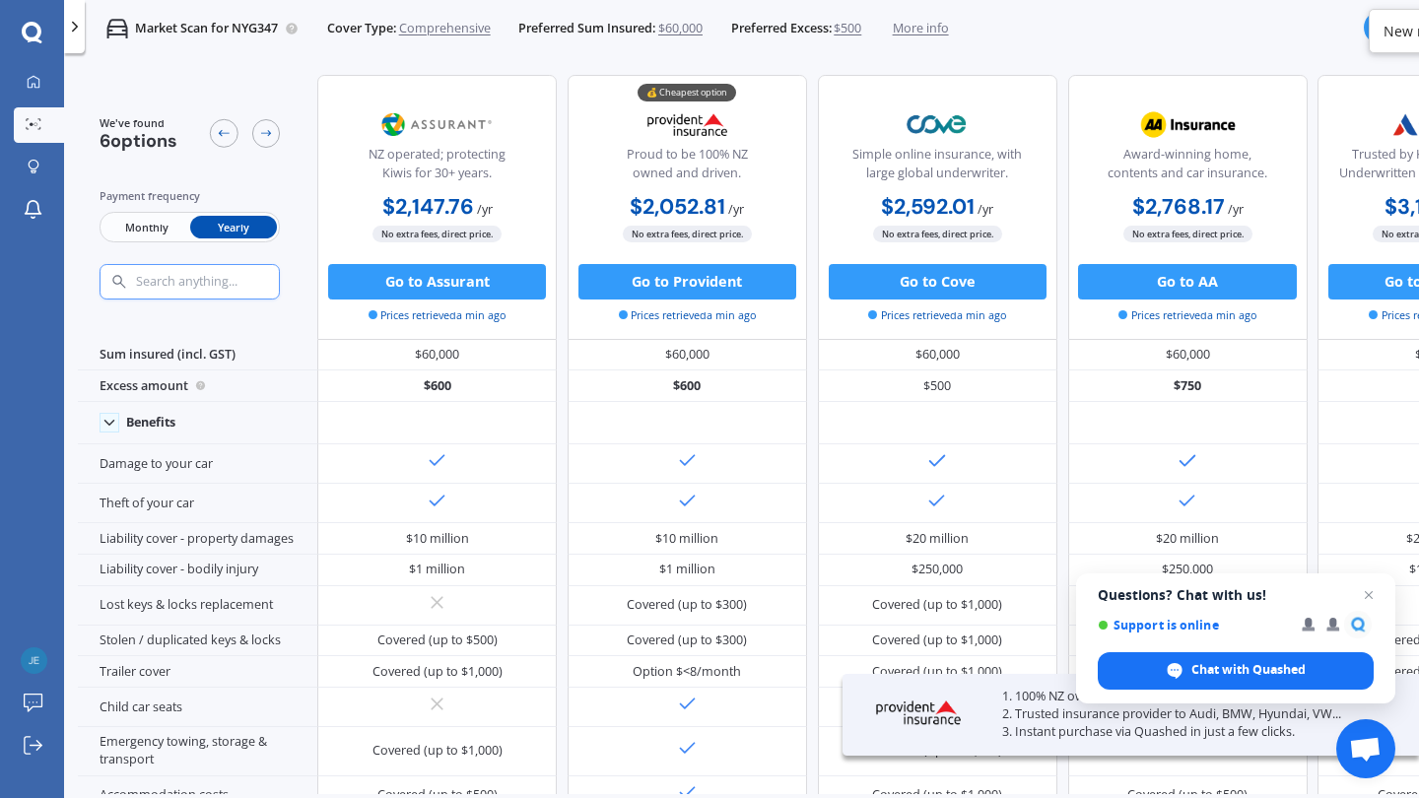
click at [173, 232] on span "Monthly" at bounding box center [145, 227] width 87 height 23
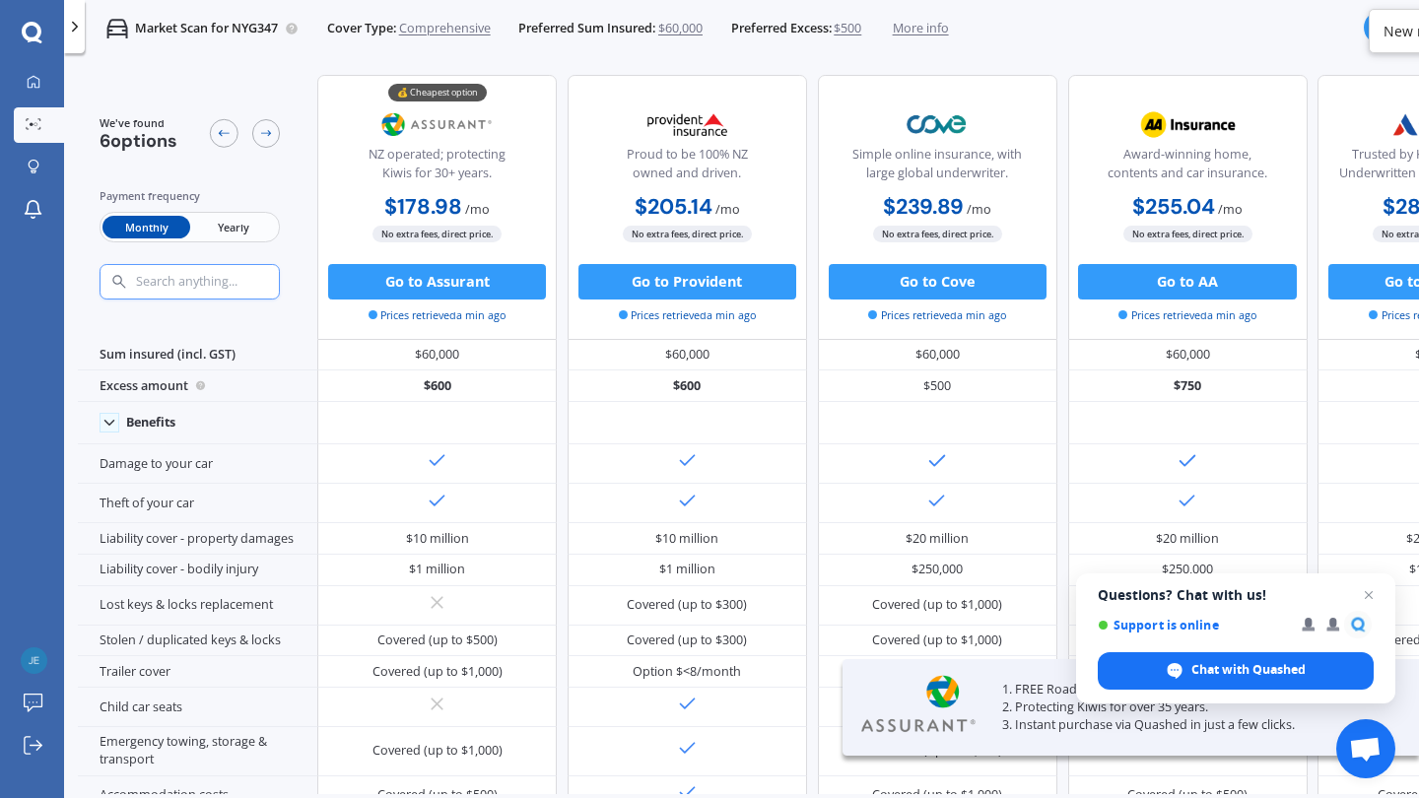
click at [263, 234] on span "Yearly" at bounding box center [233, 227] width 87 height 23
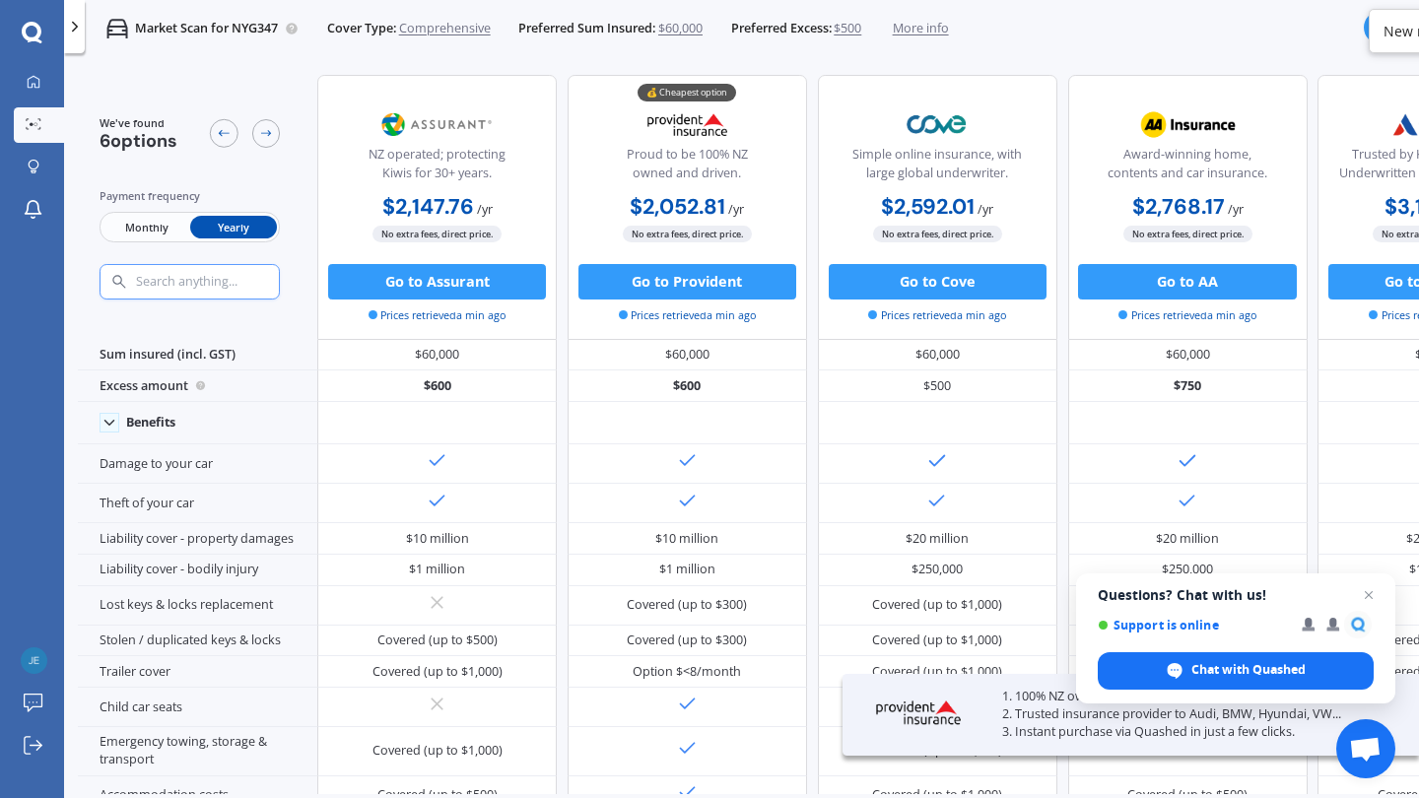
click at [181, 224] on span "Monthly" at bounding box center [145, 227] width 87 height 23
